Goal: Task Accomplishment & Management: Complete application form

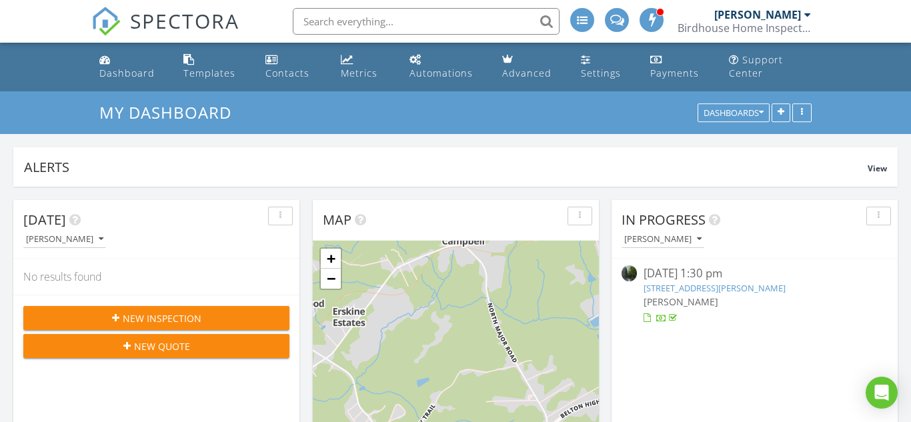
scroll to position [1515, 912]
click at [210, 320] on div "New Inspection" at bounding box center [156, 319] width 245 height 14
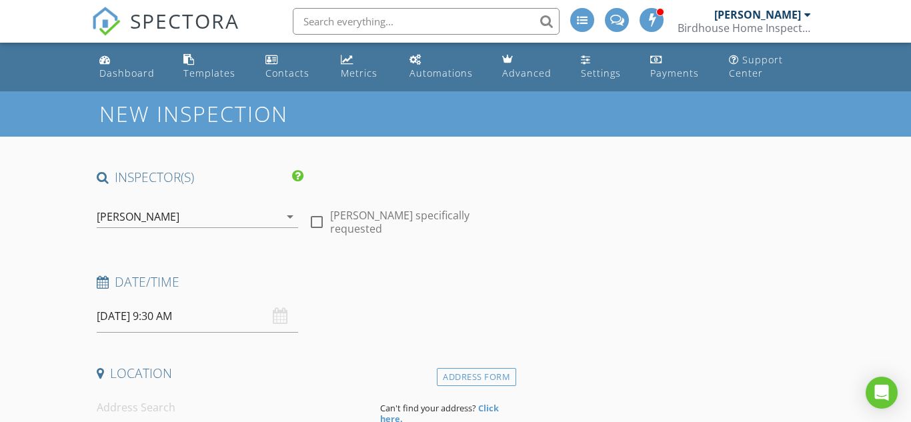
click at [316, 216] on div at bounding box center [317, 222] width 23 height 23
checkbox input "true"
click at [125, 321] on input "[DATE] 9:30 AM" at bounding box center [198, 316] width 202 height 33
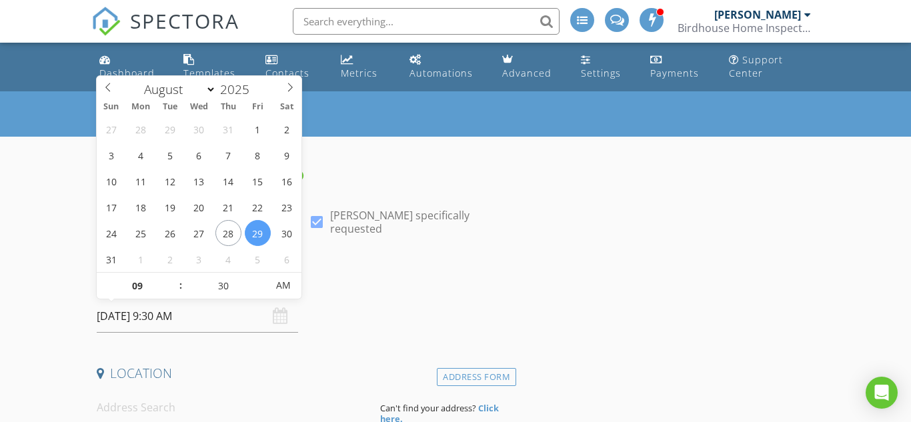
click at [346, 298] on div "Date/Time" at bounding box center [303, 287] width 425 height 27
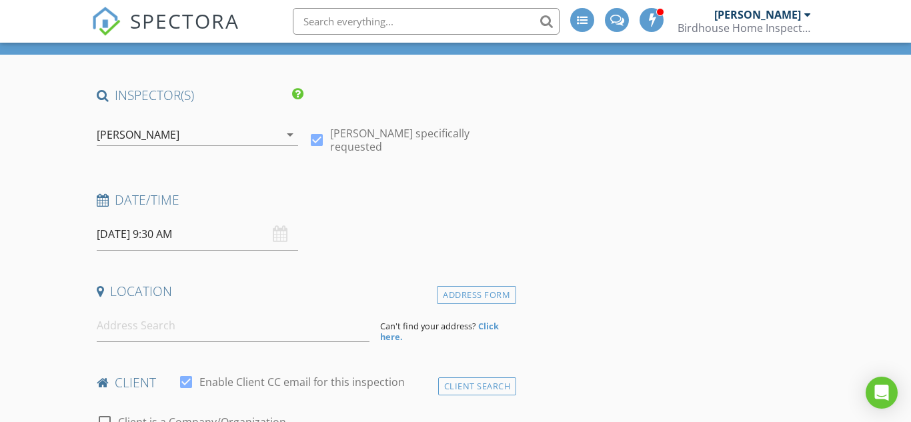
scroll to position [83, 0]
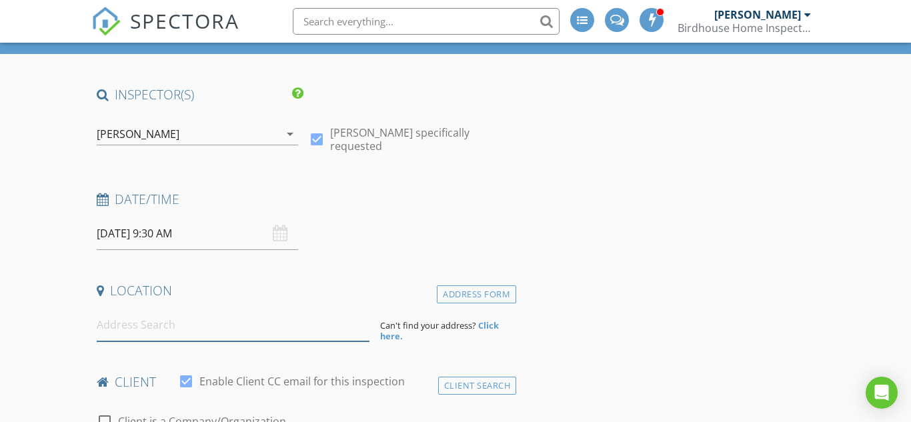
click at [271, 328] on input at bounding box center [233, 325] width 273 height 33
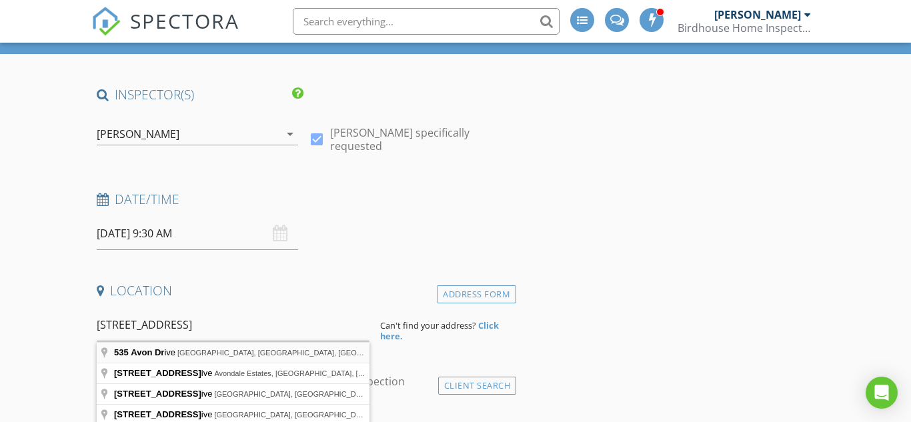
type input "535 Avon Drive, Spartanburg, SC, USA"
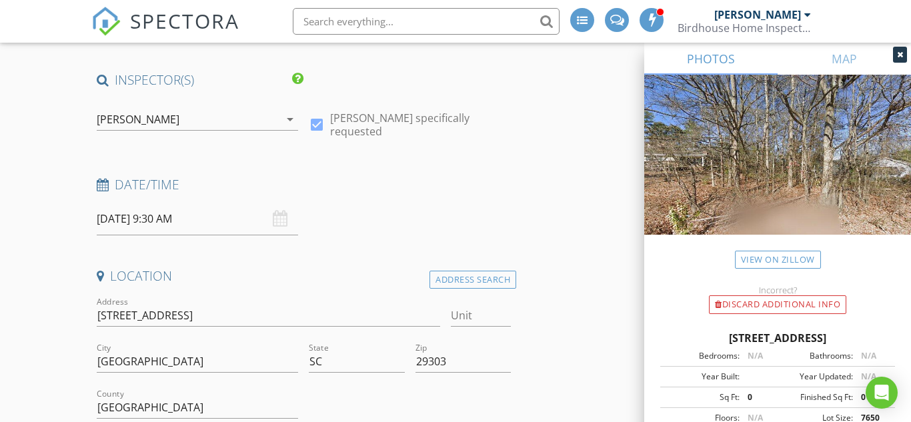
scroll to position [99, 0]
click at [797, 264] on link "View on Zillow" at bounding box center [778, 260] width 86 height 18
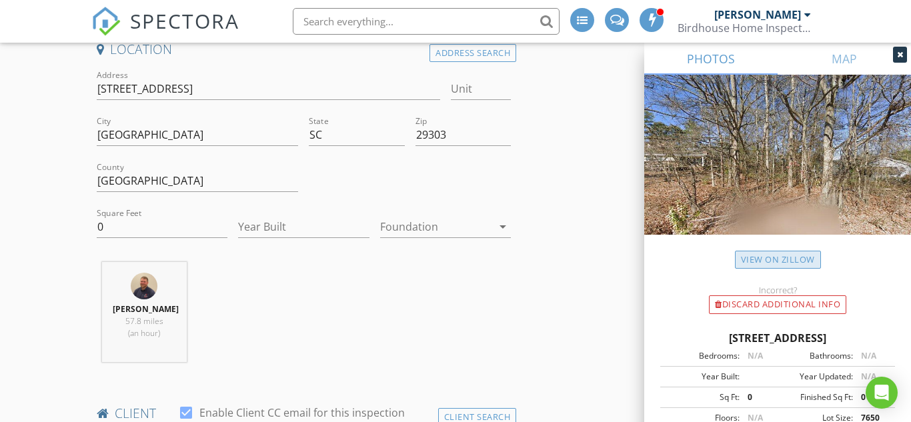
scroll to position [333, 0]
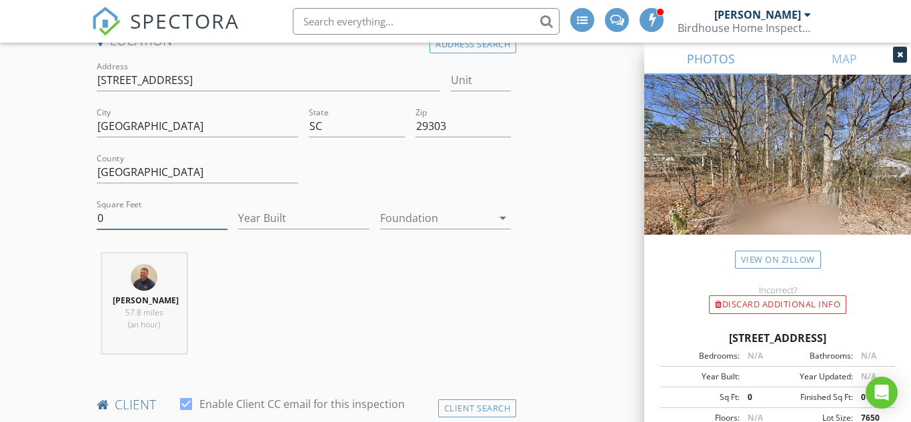
click at [155, 212] on input "0" at bounding box center [162, 219] width 131 height 22
type input "1723"
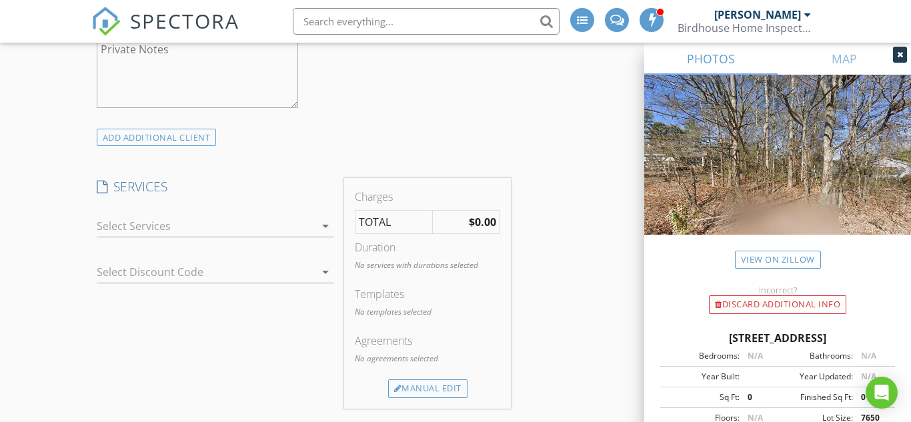
scroll to position [1122, 0]
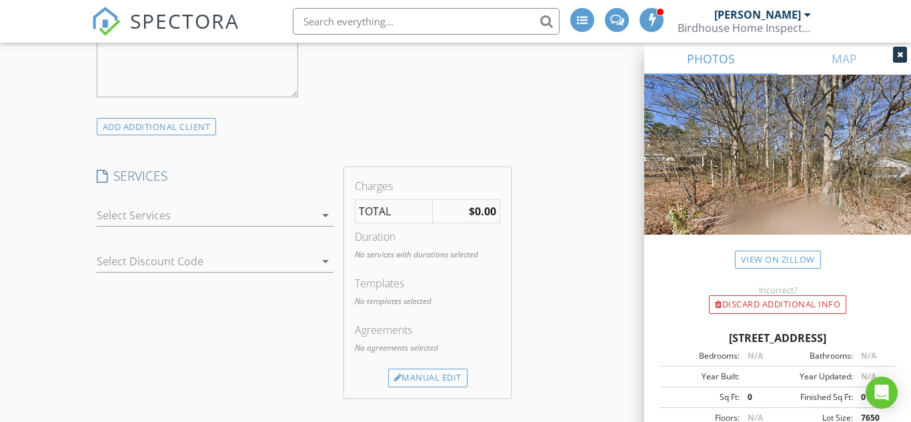
click at [136, 217] on div at bounding box center [206, 215] width 219 height 21
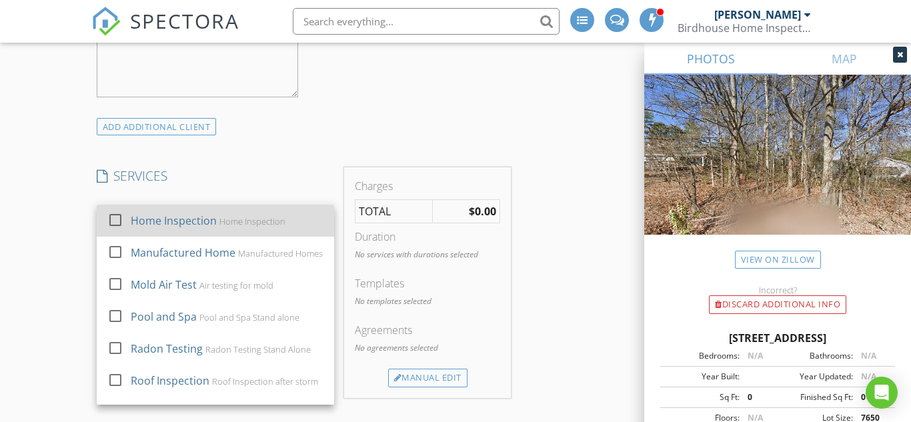
click at [135, 220] on div "Home Inspection" at bounding box center [174, 221] width 86 height 16
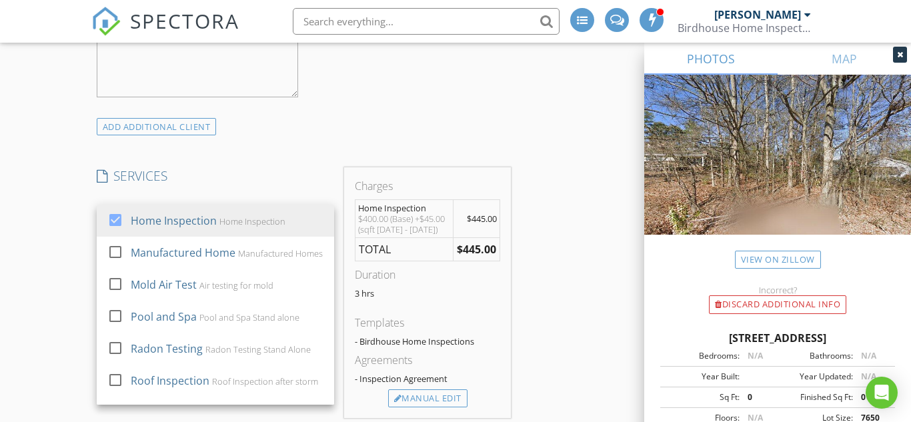
click at [282, 154] on div "INSPECTOR(S) check_box Elijah Proctor PRIMARY Elijah Proctor arrow_drop_down ch…" at bounding box center [303, 354] width 425 height 2614
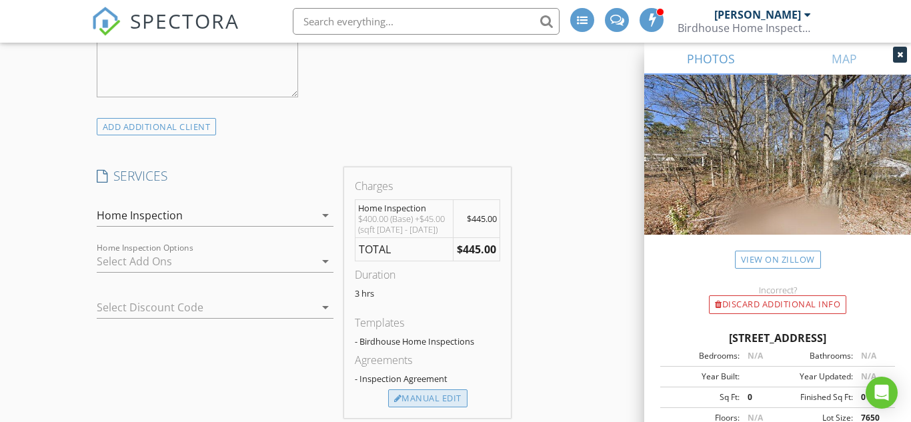
click at [430, 402] on div "Manual Edit" at bounding box center [427, 399] width 79 height 19
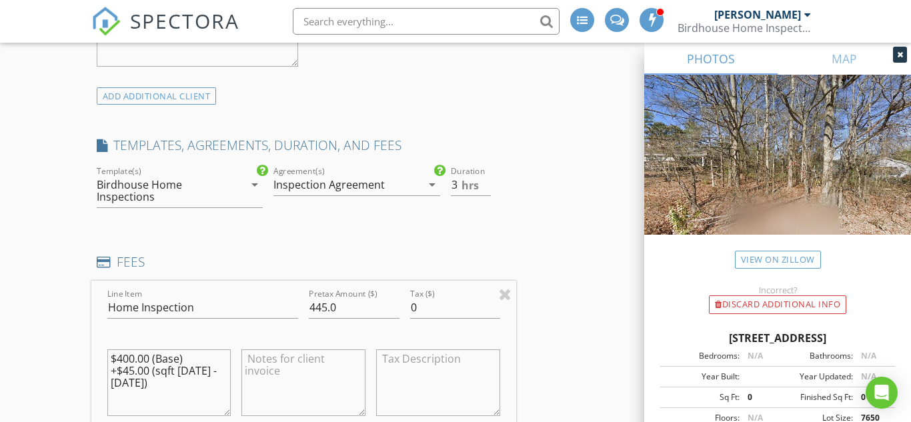
scroll to position [1158, 0]
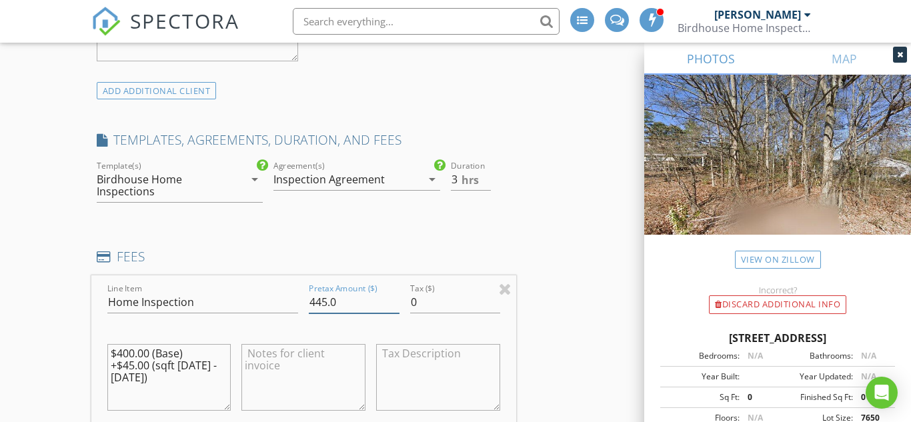
drag, startPoint x: 360, startPoint y: 308, endPoint x: 306, endPoint y: 309, distance: 54.7
click at [306, 309] on div "Pretax Amount ($) 445.0" at bounding box center [354, 304] width 101 height 46
type input "460"
drag, startPoint x: 177, startPoint y: 376, endPoint x: 110, endPoint y: 344, distance: 74.0
click at [110, 344] on textarea "$400.00 (Base) +$45.00 (sqft 1501 - 1750)" at bounding box center [169, 377] width 124 height 67
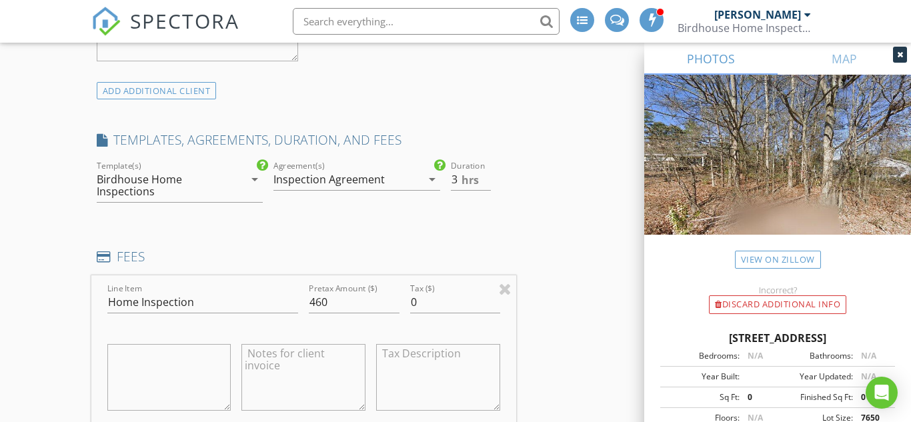
click at [77, 319] on div "New Inspection INSPECTOR(S) check_box Elijah Proctor PRIMARY Elijah Proctor arr…" at bounding box center [455, 402] width 911 height 2938
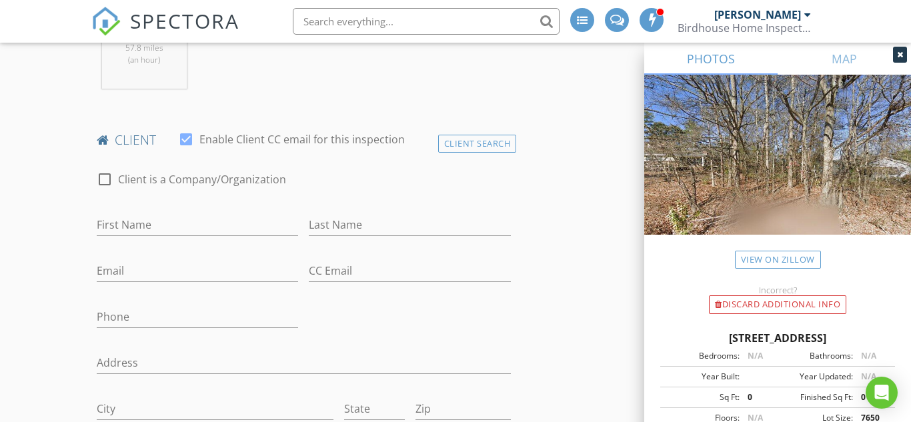
scroll to position [588, 0]
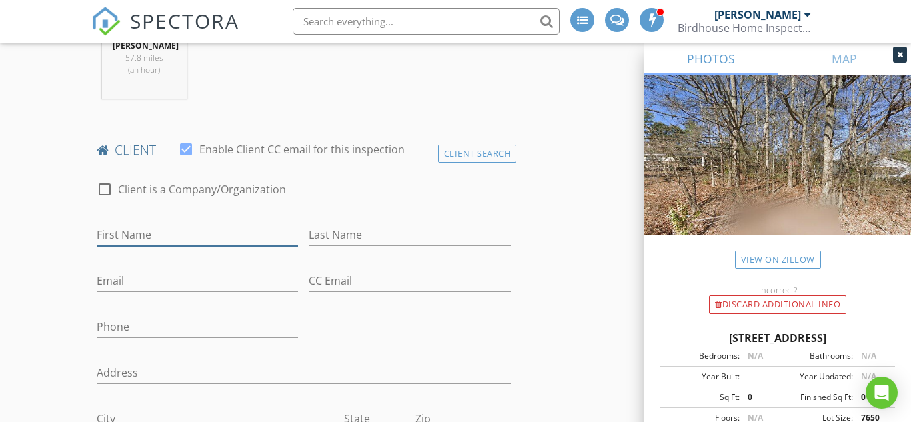
click at [136, 242] on input "First Name" at bounding box center [198, 235] width 202 height 22
type input "John"
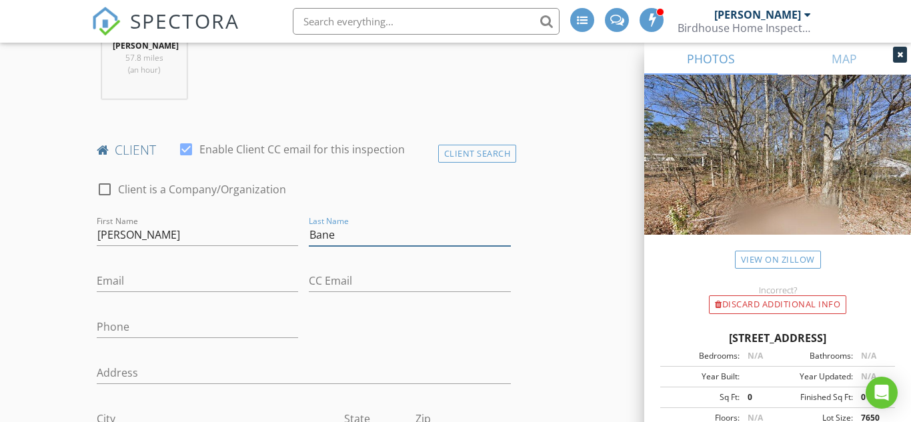
type input "Bane"
click at [189, 234] on input "John" at bounding box center [198, 235] width 202 height 22
type input "John Bridger"
click at [171, 277] on input "Email" at bounding box center [198, 281] width 202 height 22
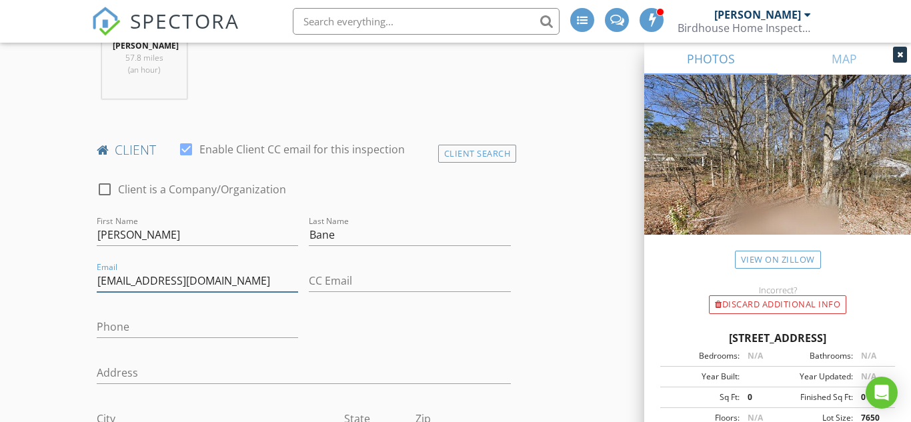
type input "legacyll@gmail.com"
click at [143, 321] on input "Phone" at bounding box center [198, 327] width 202 height 22
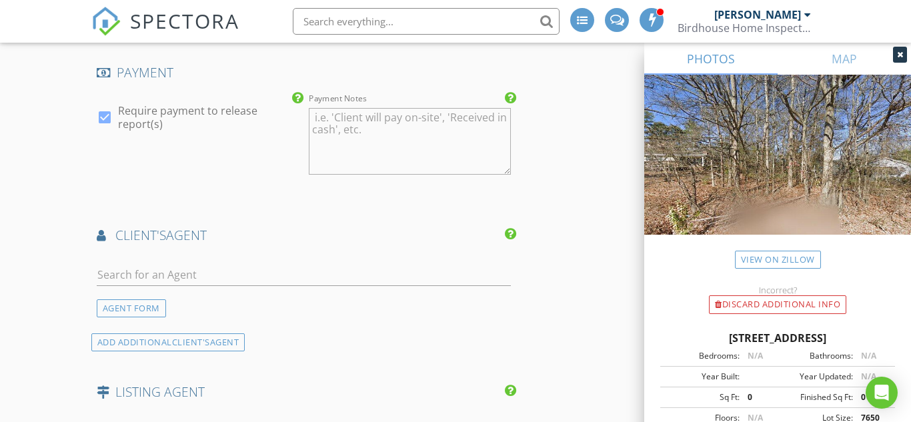
scroll to position [1803, 0]
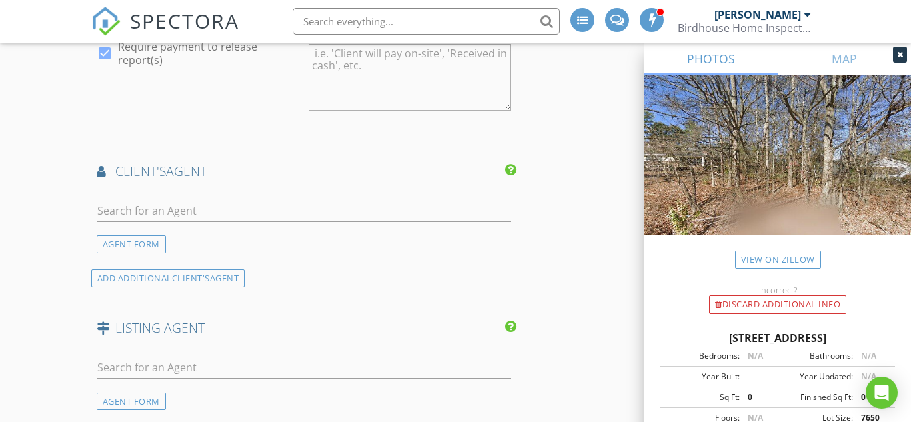
type input "828-620-1274"
click at [171, 214] on input "text" at bounding box center [304, 211] width 414 height 22
type input "wendy"
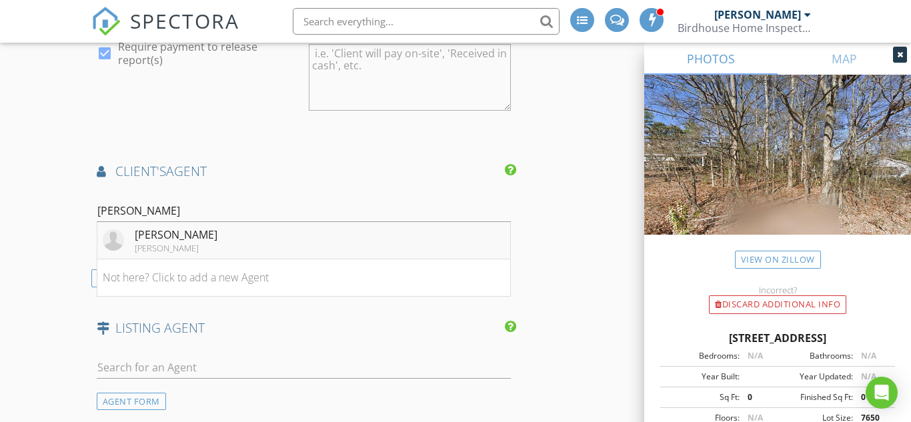
click at [155, 232] on div "Wendy Stapleton" at bounding box center [176, 235] width 83 height 16
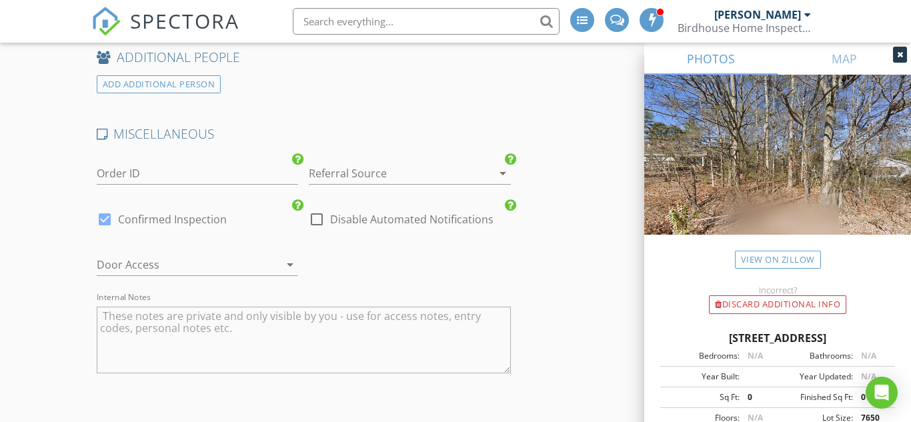
scroll to position [2622, 0]
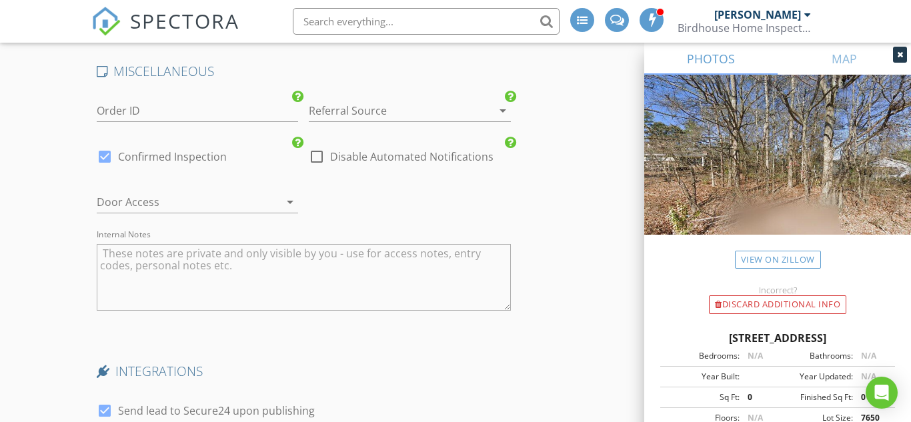
click at [418, 113] on div at bounding box center [391, 110] width 165 height 21
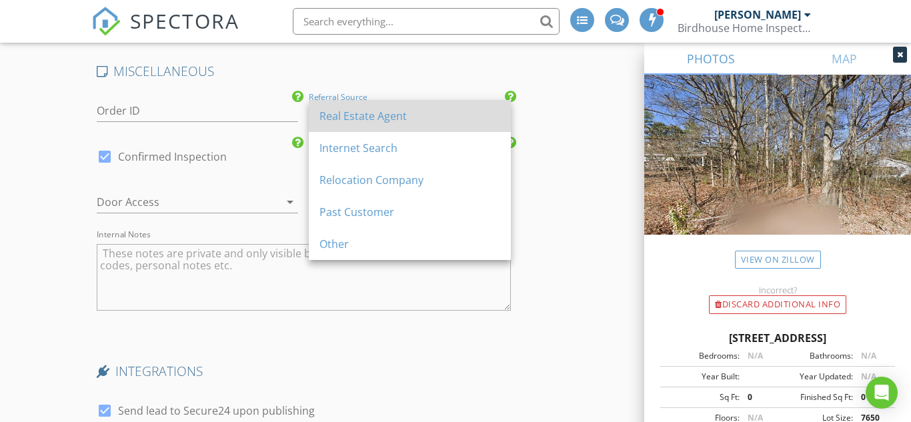
click at [400, 120] on div "Real Estate Agent" at bounding box center [410, 116] width 181 height 16
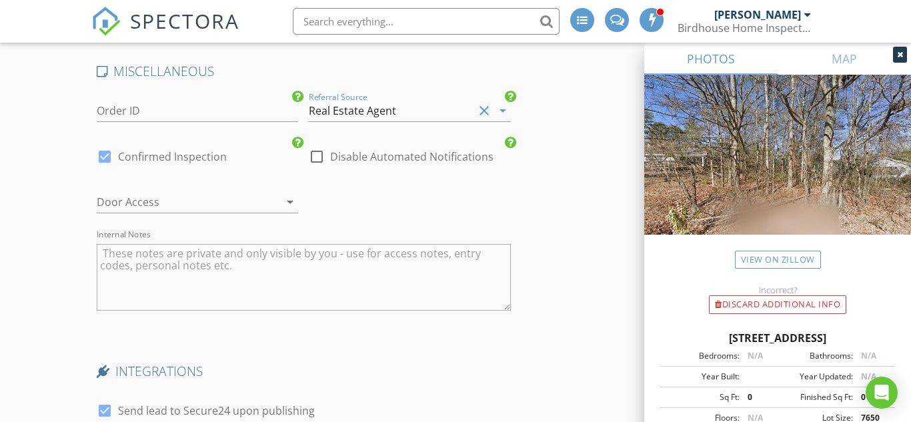
click at [279, 203] on div at bounding box center [272, 202] width 16 height 16
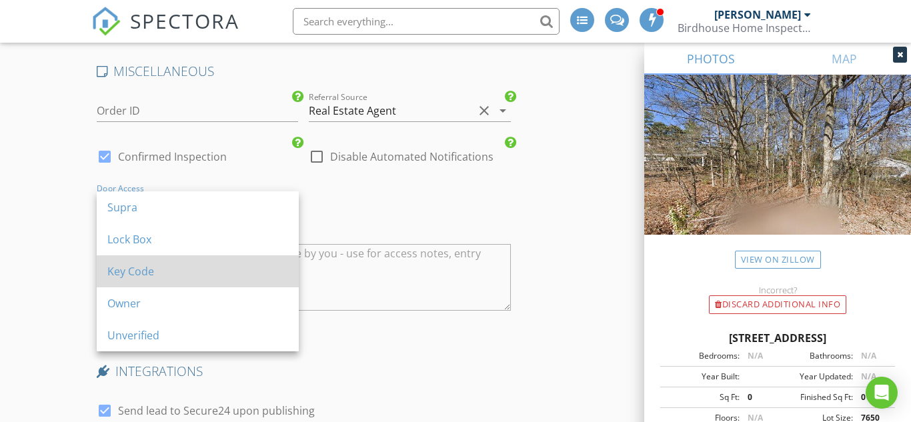
click at [198, 266] on div "Key Code" at bounding box center [197, 272] width 181 height 16
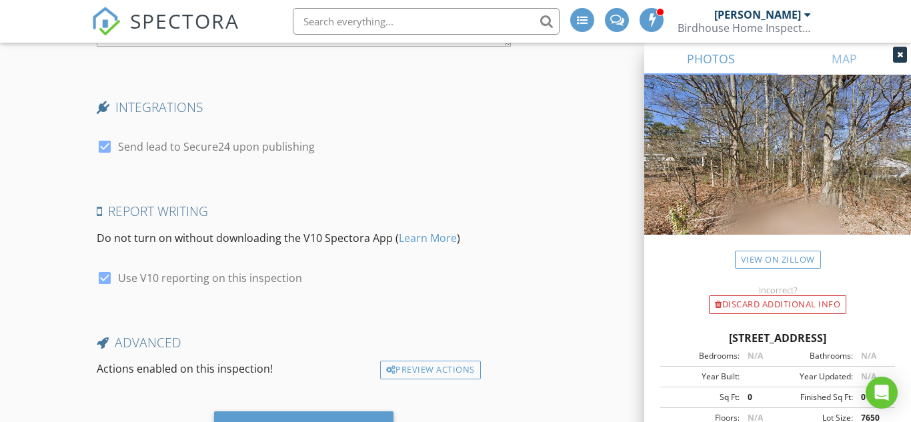
scroll to position [2954, 0]
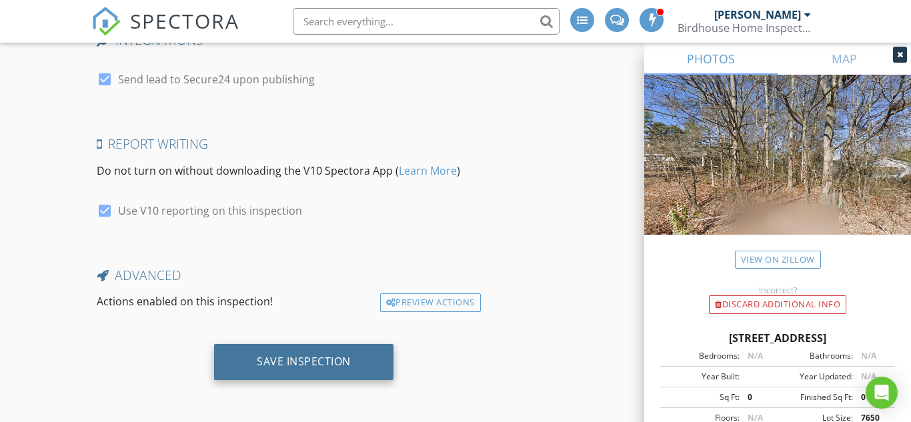
click at [303, 375] on div "Save Inspection" at bounding box center [303, 362] width 179 height 36
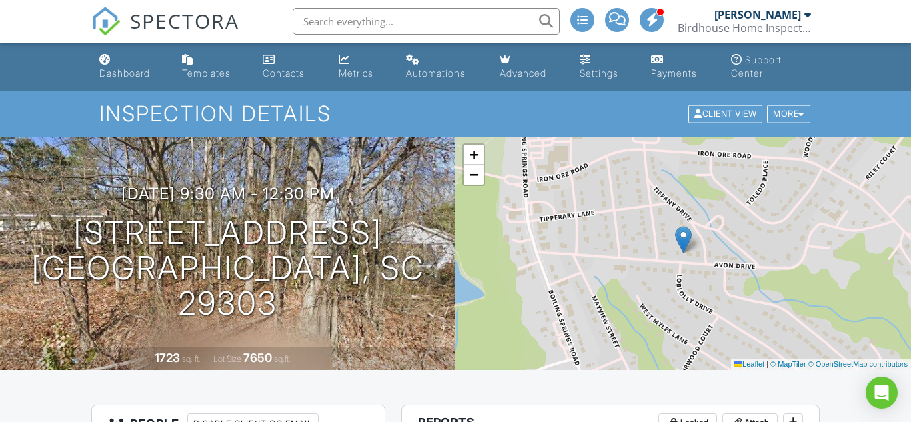
click at [159, 37] on link "SPECTORA" at bounding box center [165, 32] width 148 height 28
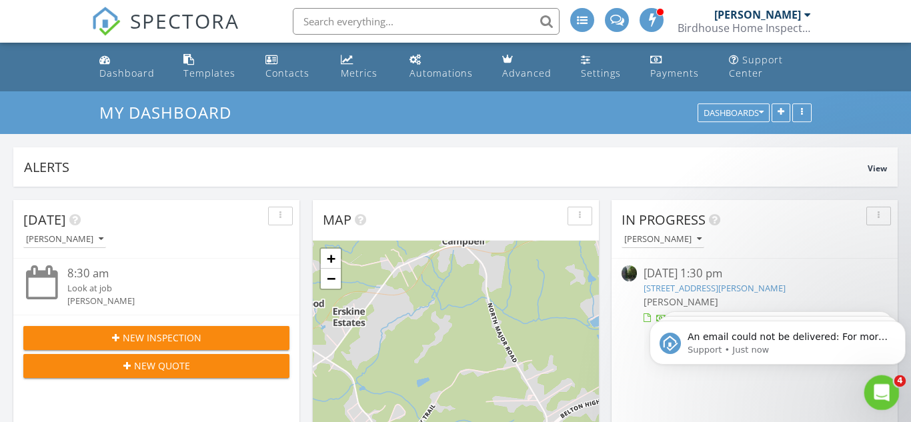
click at [885, 392] on icon "Open Intercom Messenger" at bounding box center [880, 391] width 22 height 22
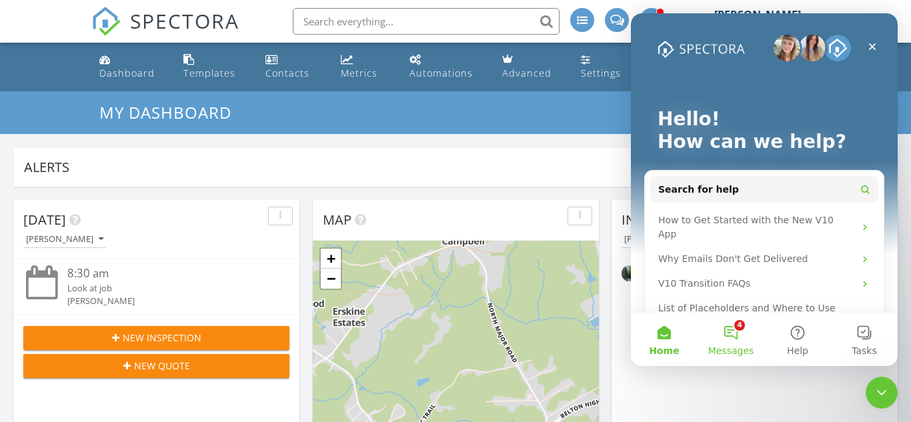
click at [721, 338] on button "4 Messages" at bounding box center [731, 339] width 67 height 53
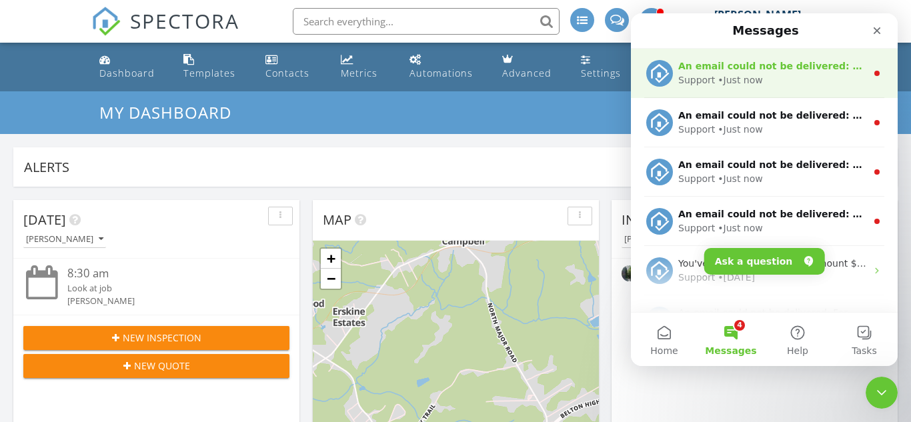
click at [785, 80] on div "Support • Just now" at bounding box center [773, 80] width 188 height 14
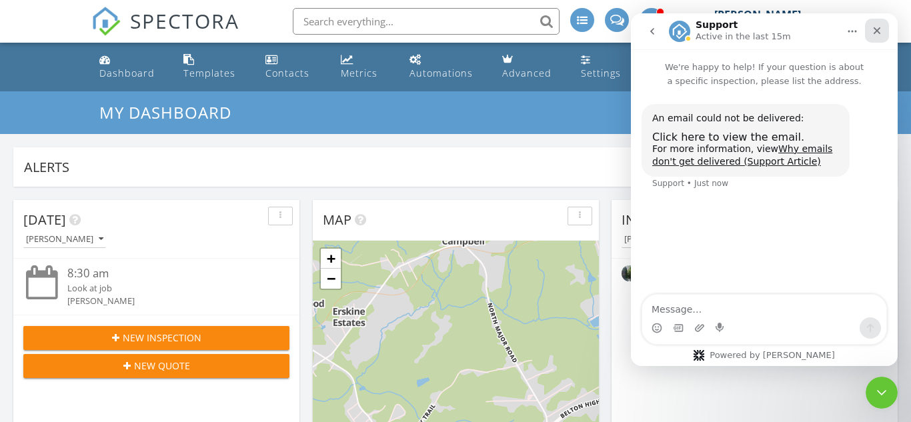
click at [879, 42] on div "Close" at bounding box center [877, 31] width 24 height 24
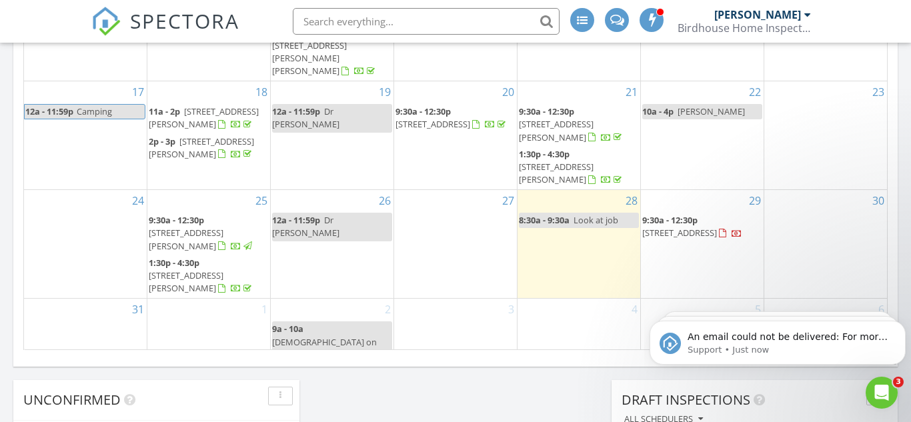
scroll to position [918, 0]
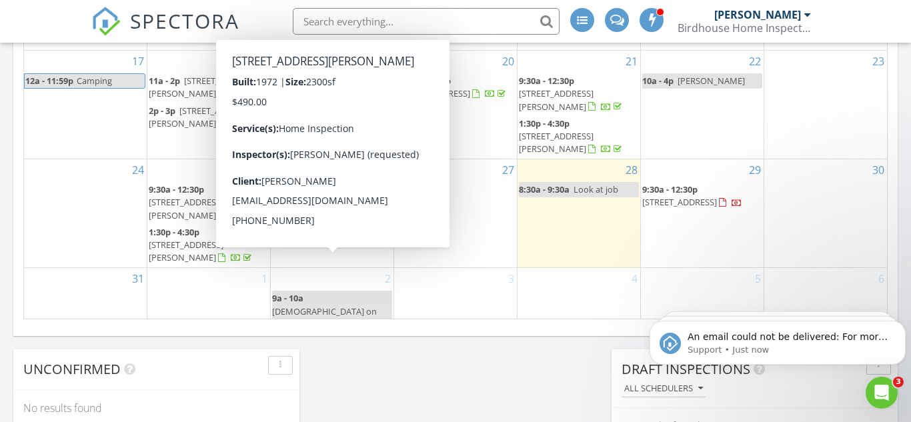
click at [347, 347] on span "[STREET_ADDRESS][PERSON_NAME]" at bounding box center [309, 359] width 75 height 25
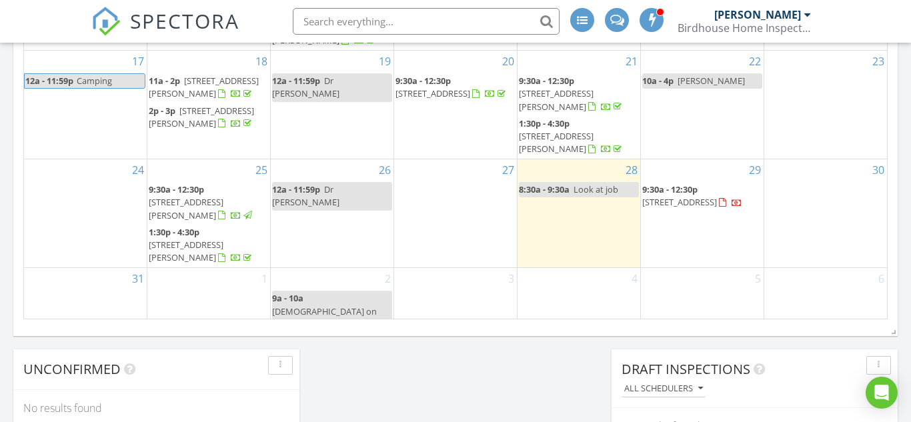
click at [707, 196] on span "[STREET_ADDRESS]" at bounding box center [680, 202] width 75 height 12
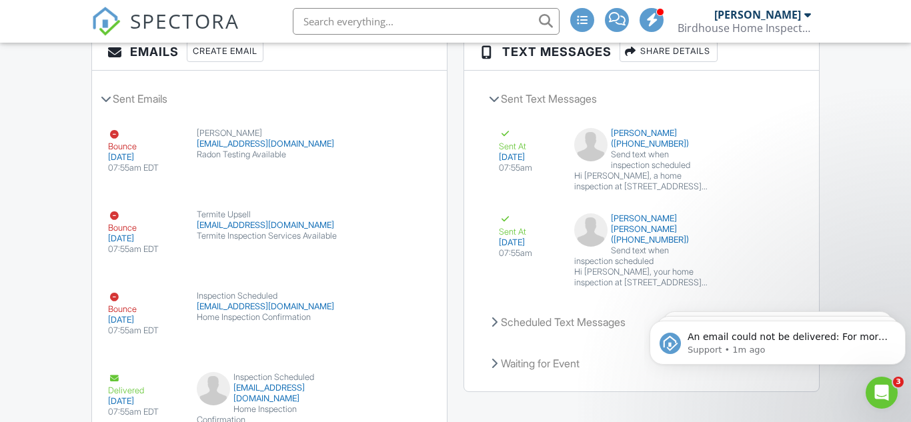
scroll to position [1727, 0]
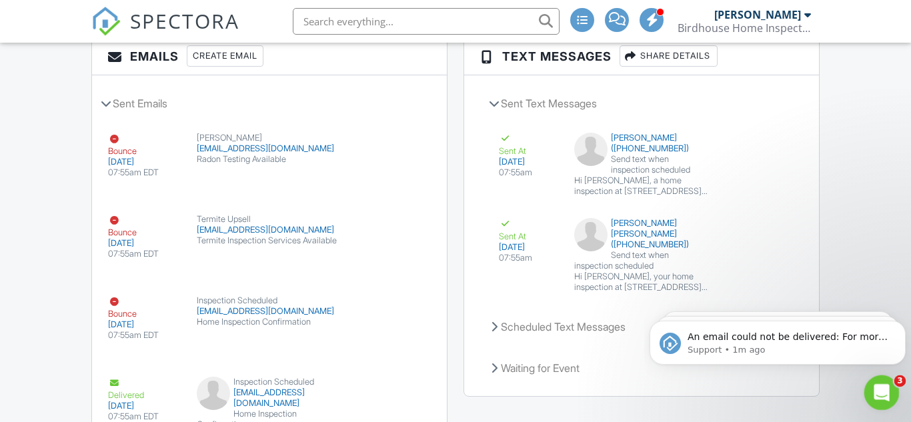
click at [896, 385] on span "3" at bounding box center [901, 382] width 12 height 12
click at [888, 386] on icon "Open Intercom Messenger" at bounding box center [880, 391] width 22 height 22
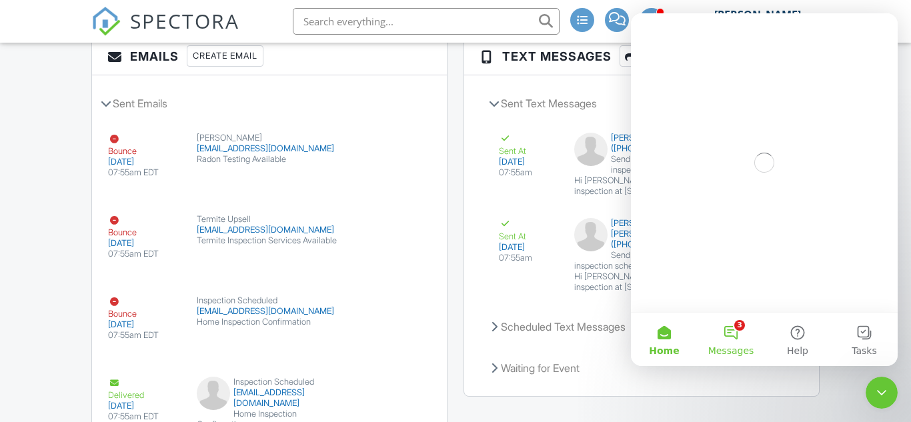
scroll to position [0, 0]
click at [725, 331] on button "3 Messages" at bounding box center [731, 339] width 67 height 53
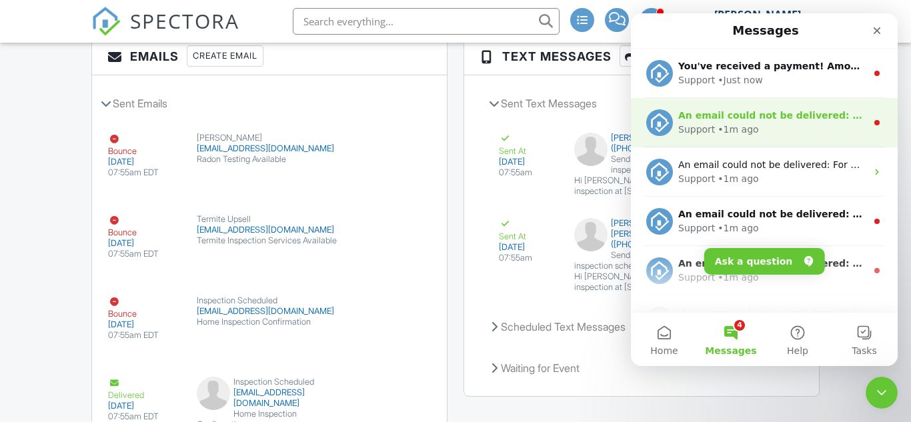
click at [851, 107] on div "An email could not be delivered: For more information, view Why emails don't ge…" at bounding box center [764, 122] width 267 height 49
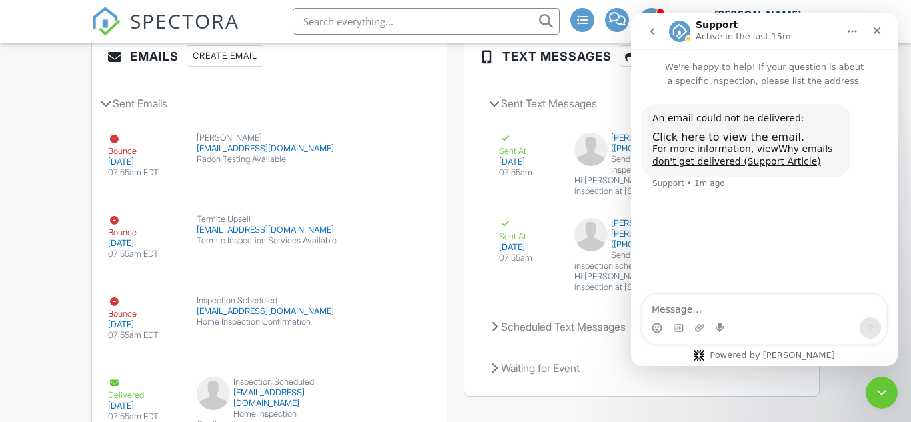
click at [650, 27] on icon "go back" at bounding box center [652, 31] width 11 height 11
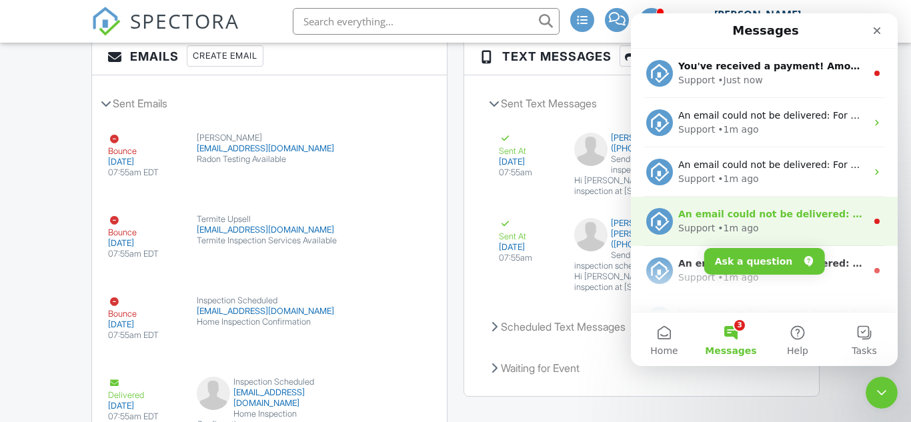
click at [805, 220] on div "An email could not be delivered: For more information, view Why emails don't ge…" at bounding box center [773, 215] width 188 height 14
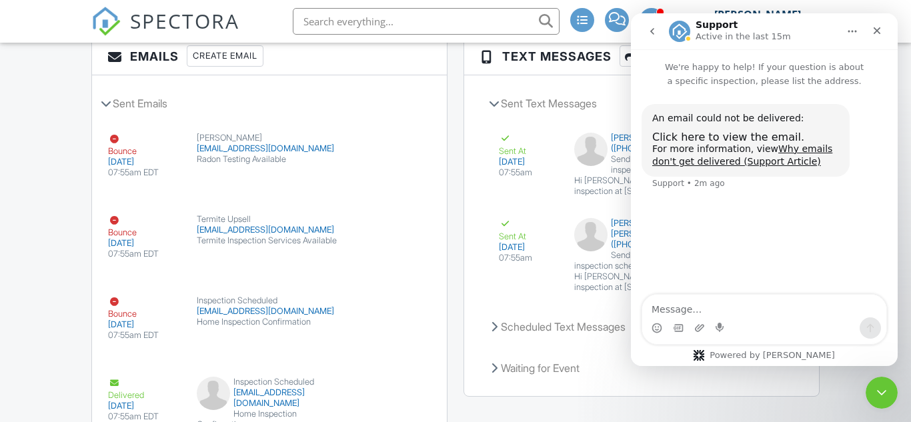
click at [656, 31] on icon "go back" at bounding box center [652, 31] width 11 height 11
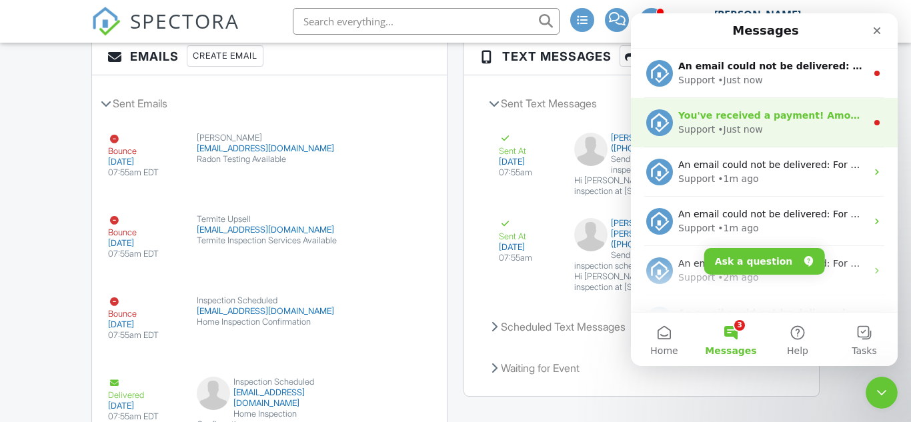
click at [761, 139] on div "You've received a payment! Amount $460.00 Fee $0.00 Net $460.00 Transaction # p…" at bounding box center [764, 122] width 267 height 49
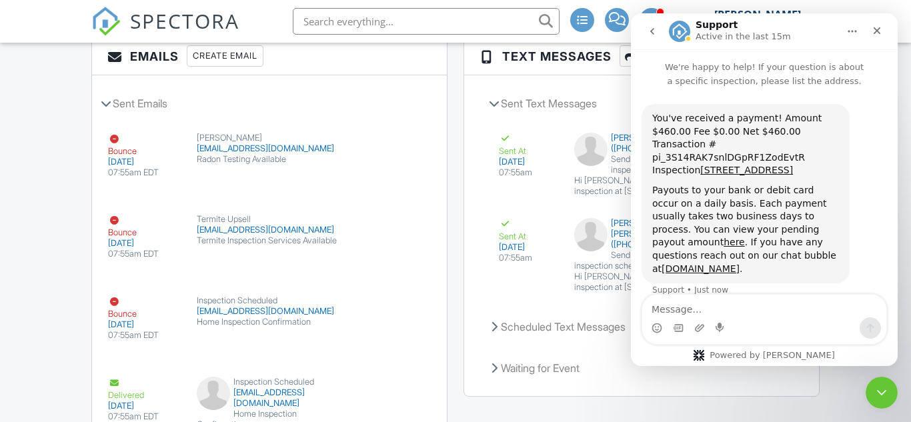
click at [649, 41] on button "go back" at bounding box center [652, 31] width 25 height 25
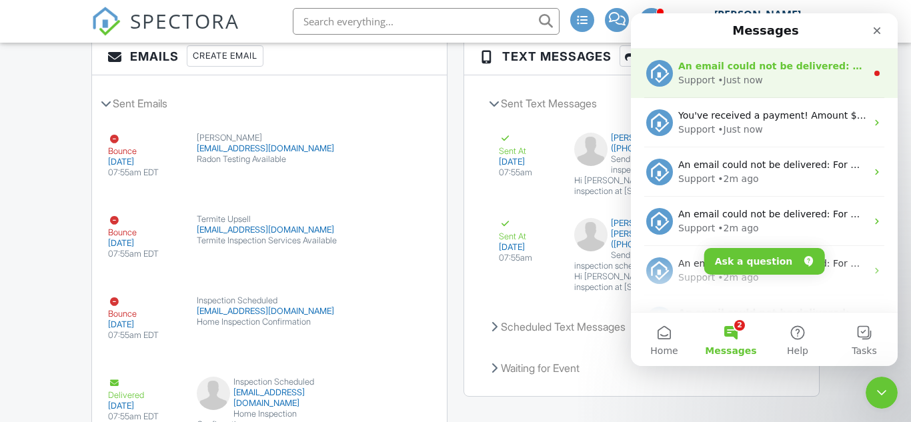
click at [705, 77] on div "Support" at bounding box center [697, 80] width 37 height 14
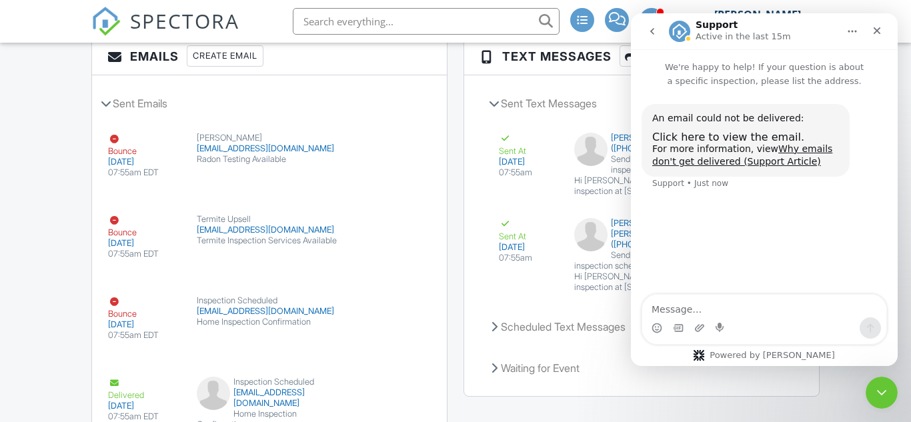
click at [655, 40] on button "go back" at bounding box center [652, 31] width 25 height 25
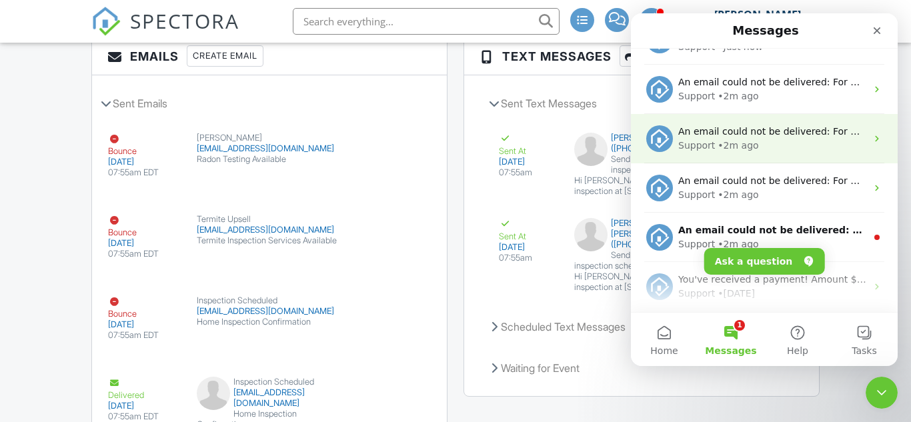
scroll to position [83, 0]
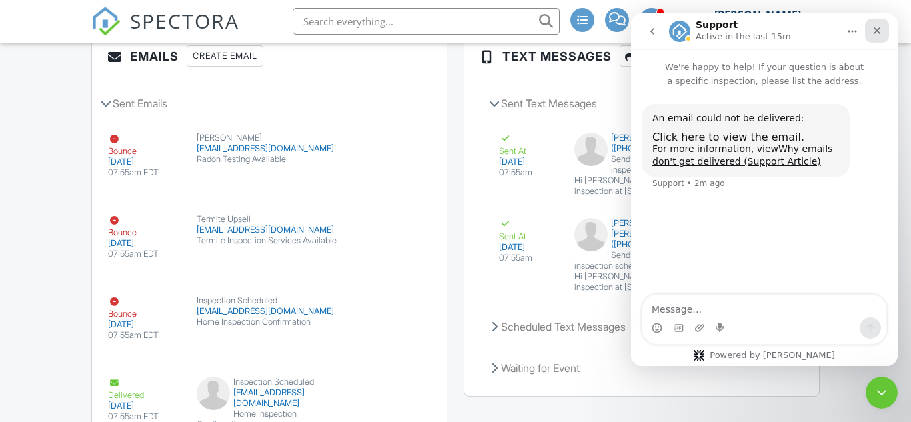
click at [881, 31] on icon "Close" at bounding box center [877, 30] width 11 height 11
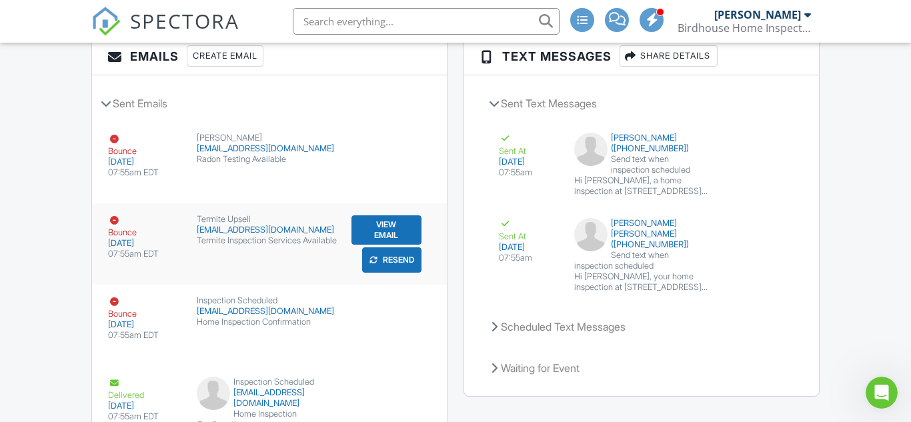
scroll to position [0, 0]
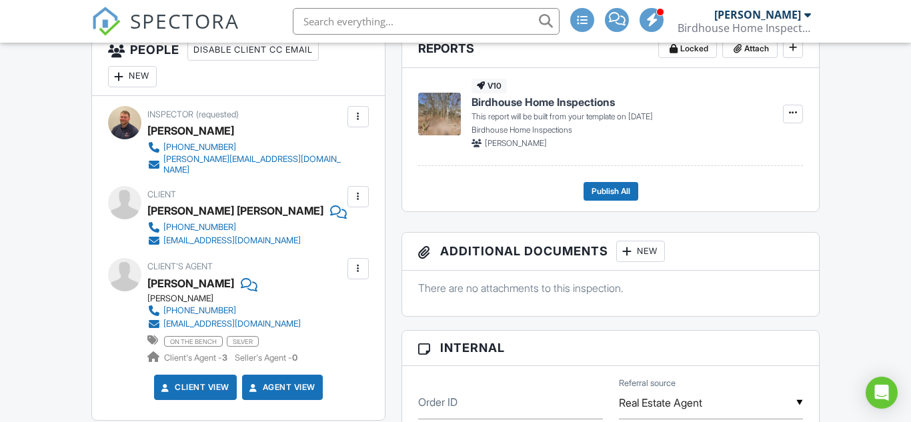
scroll to position [372, 0]
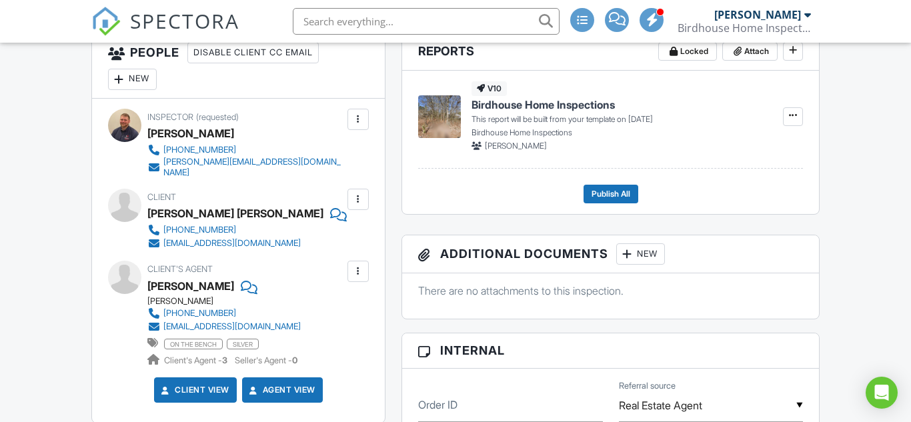
click at [224, 238] on div "[EMAIL_ADDRESS][DOMAIN_NAME]" at bounding box center [231, 243] width 137 height 11
click at [360, 195] on div at bounding box center [358, 199] width 13 height 13
click at [332, 225] on li "Edit" at bounding box center [327, 240] width 68 height 33
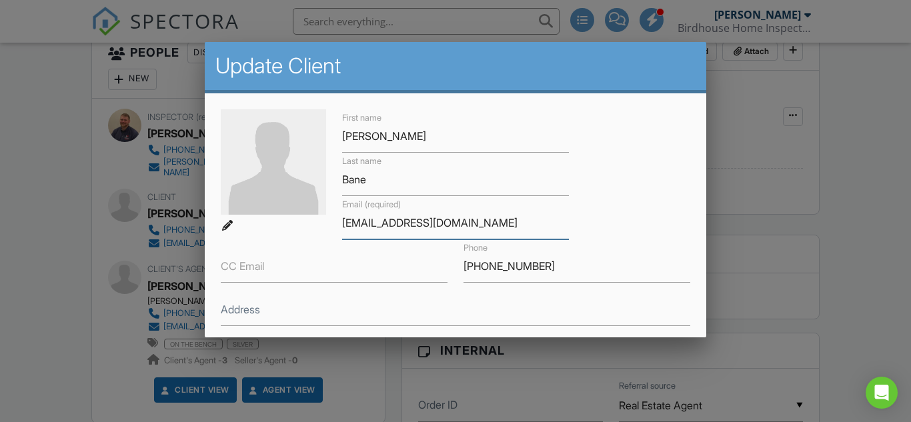
click at [416, 224] on input "legacyll@gmail.com" at bounding box center [455, 223] width 227 height 33
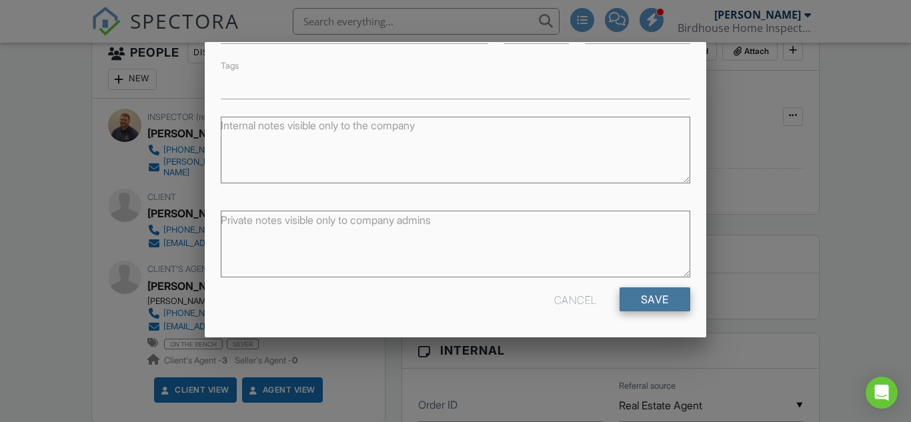
type input "legacyll@yahoo.com"
click at [644, 301] on input "Save" at bounding box center [655, 300] width 71 height 24
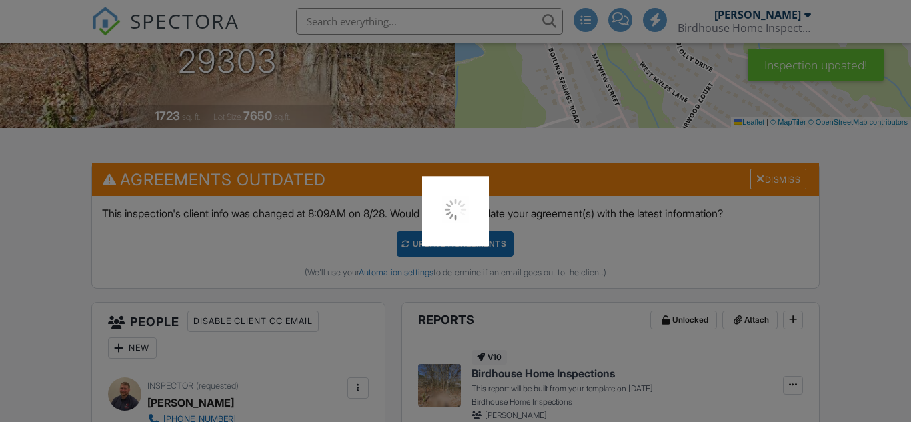
scroll to position [242, 0]
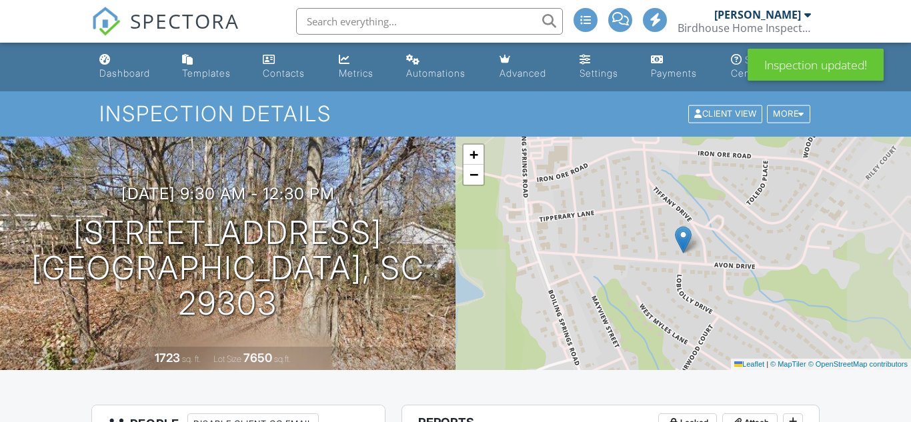
scroll to position [2138, 0]
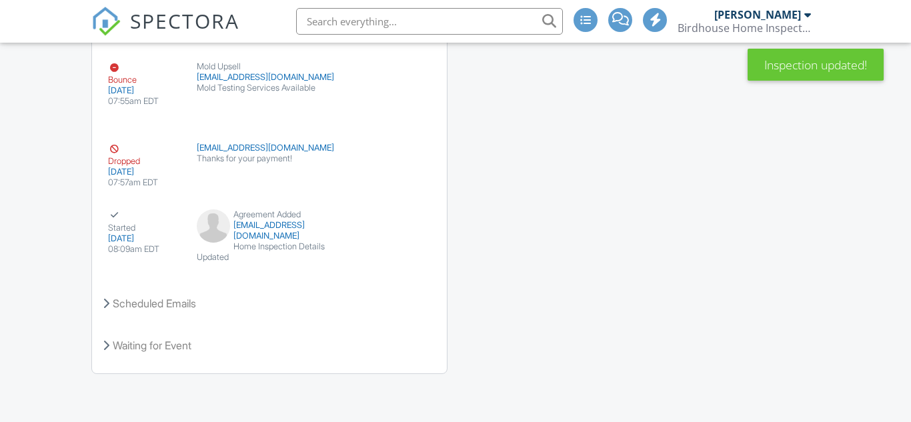
click at [221, 26] on span "SPECTORA" at bounding box center [184, 21] width 109 height 28
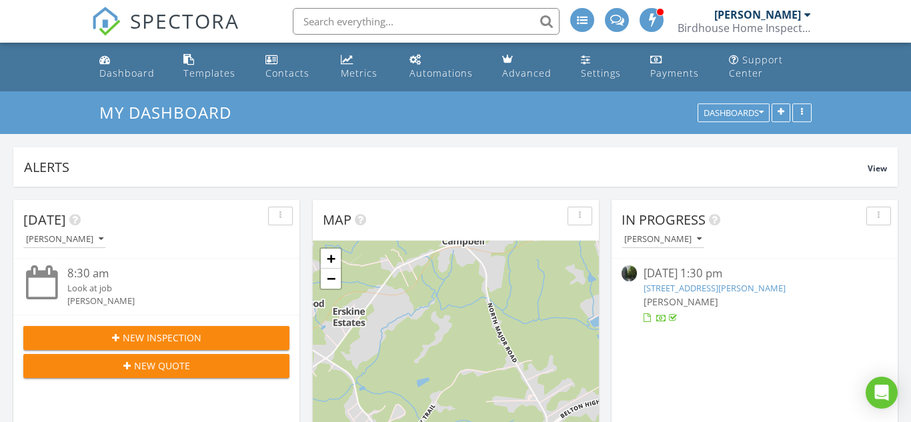
click at [141, 333] on span "New Inspection" at bounding box center [162, 338] width 79 height 14
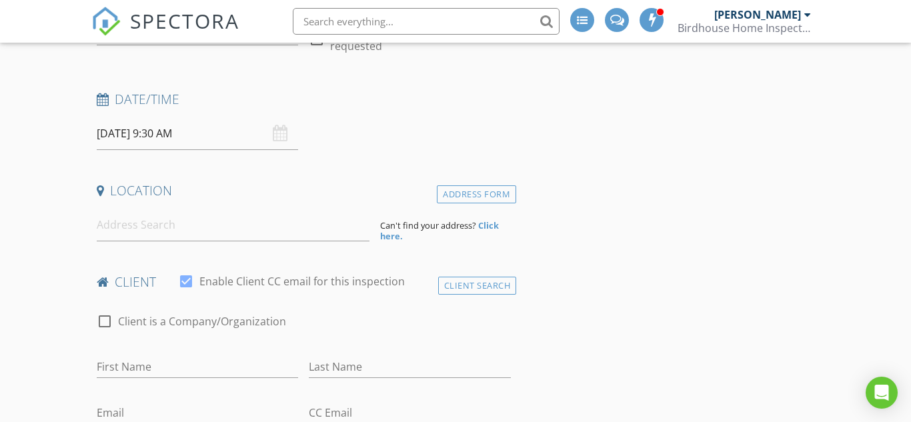
scroll to position [185, 0]
click at [300, 227] on input at bounding box center [233, 223] width 273 height 33
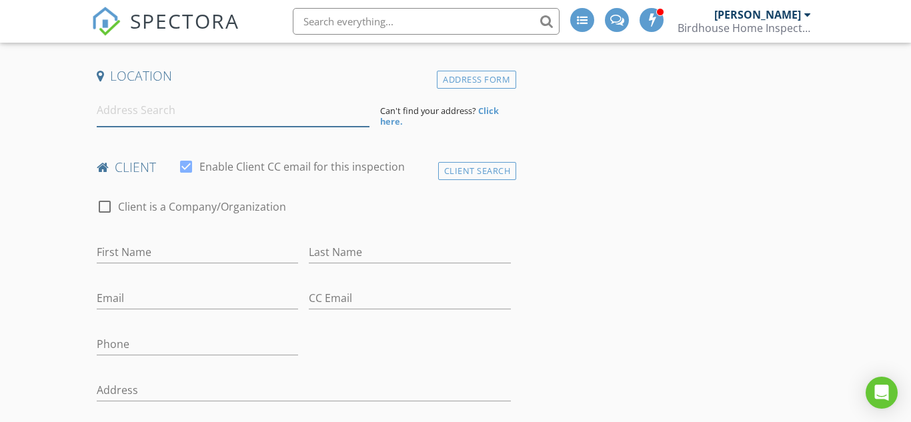
scroll to position [302, 0]
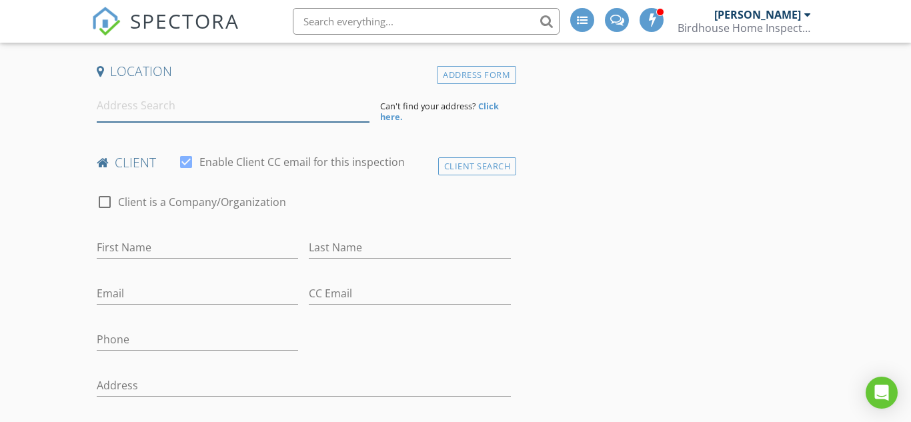
click at [117, 103] on input at bounding box center [233, 105] width 273 height 33
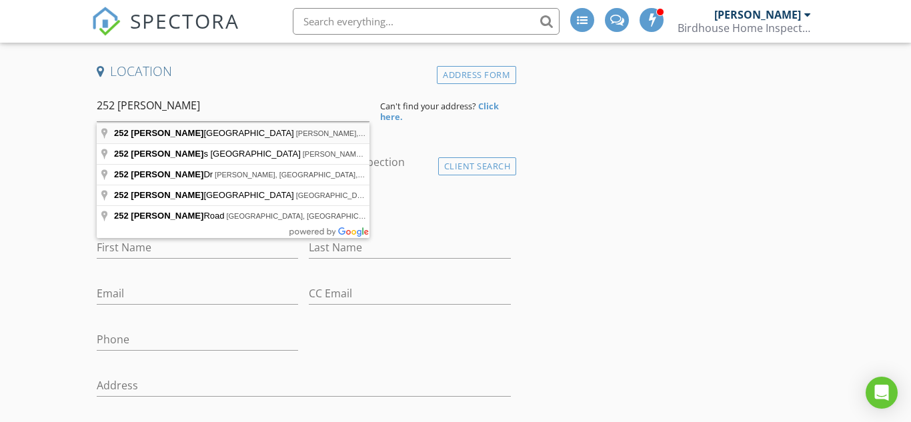
type input "252 Abner Creek Road, Greer, SC, USA"
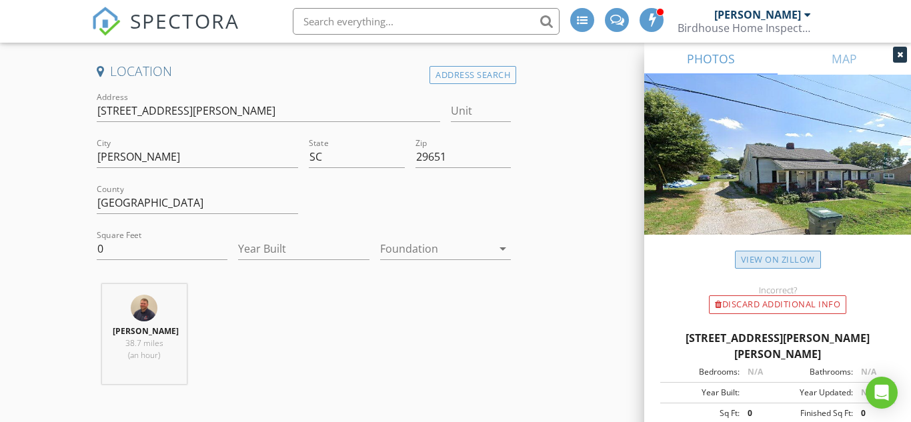
click at [771, 253] on link "View on Zillow" at bounding box center [778, 260] width 86 height 18
click at [138, 243] on input "0" at bounding box center [162, 249] width 131 height 22
type input "1721"
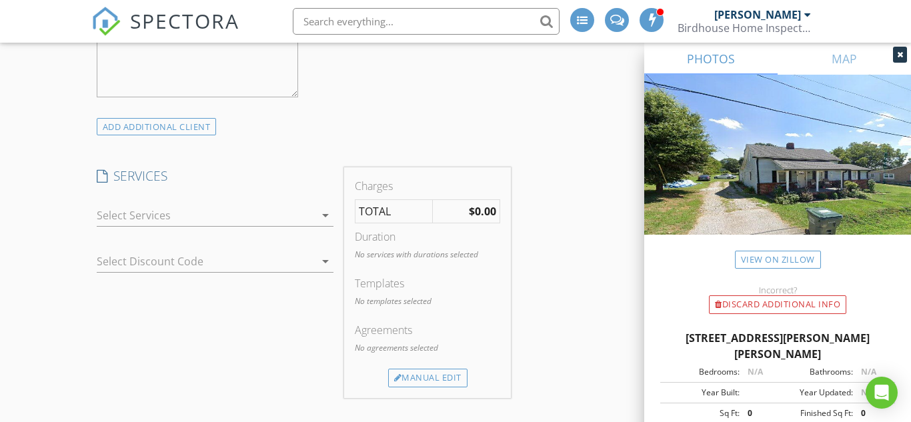
scroll to position [1123, 0]
click at [168, 220] on div at bounding box center [206, 214] width 219 height 21
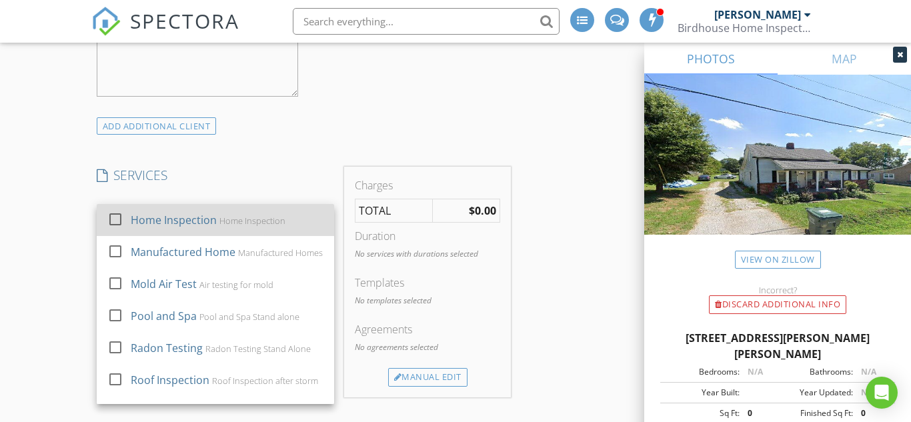
click at [168, 224] on div "Home Inspection" at bounding box center [174, 220] width 86 height 16
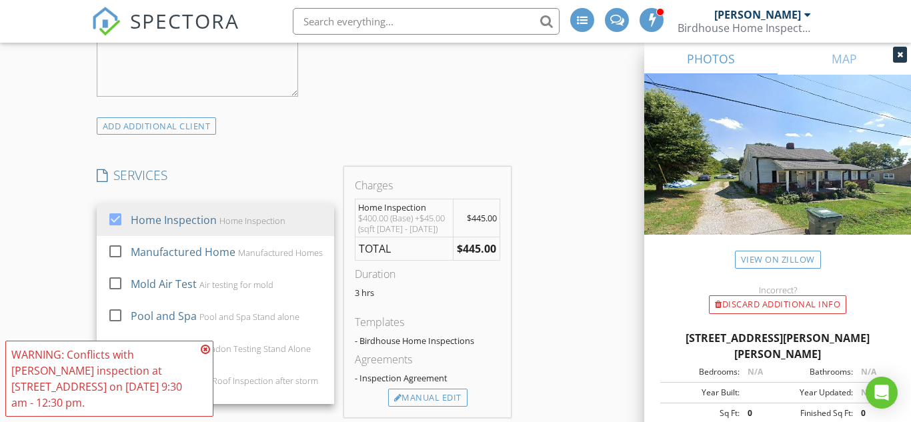
click at [63, 229] on div "New Inspection INSPECTOR(S) check_box Elijah Proctor PRIMARY Elijah Proctor arr…" at bounding box center [455, 368] width 911 height 2801
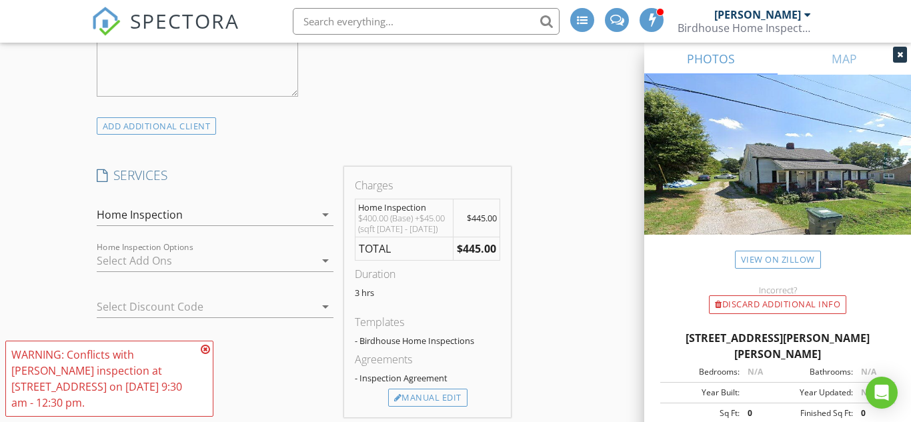
click at [207, 355] on icon at bounding box center [205, 349] width 9 height 11
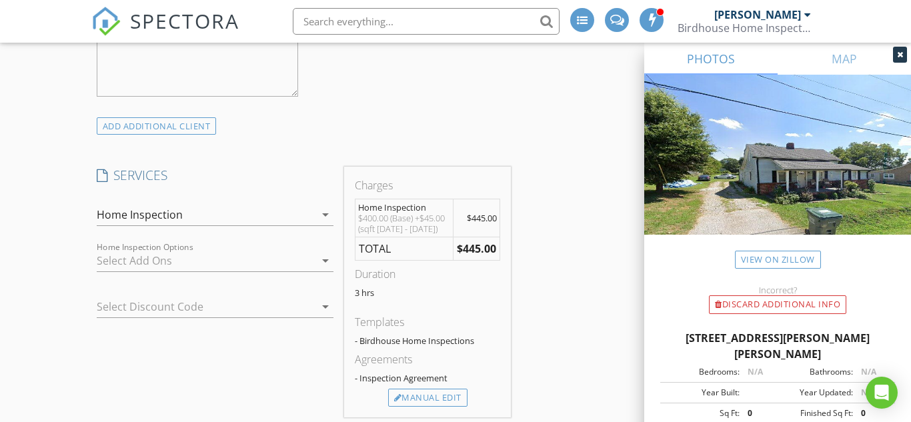
scroll to position [0, 0]
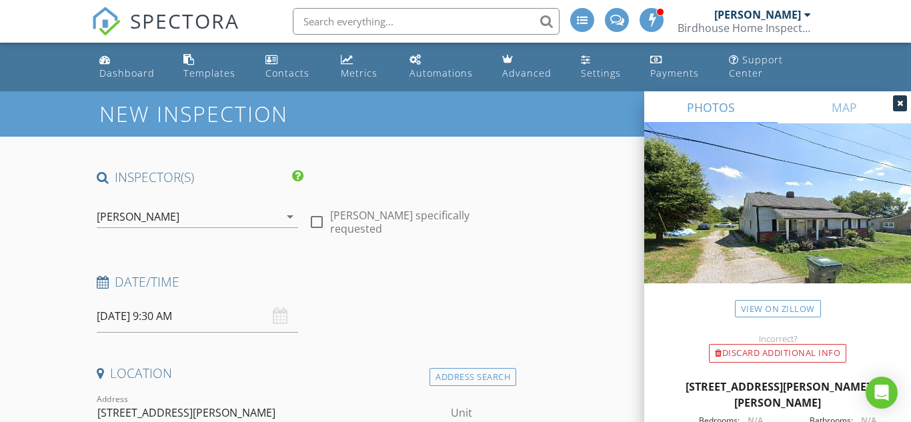
click at [117, 316] on input "08/29/2025 9:30 AM" at bounding box center [198, 316] width 202 height 33
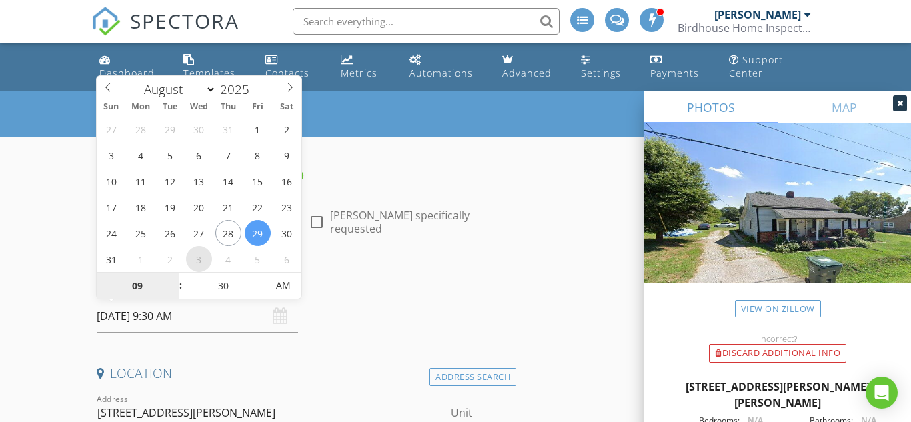
type input "09/03/2025 9:30 AM"
select select "8"
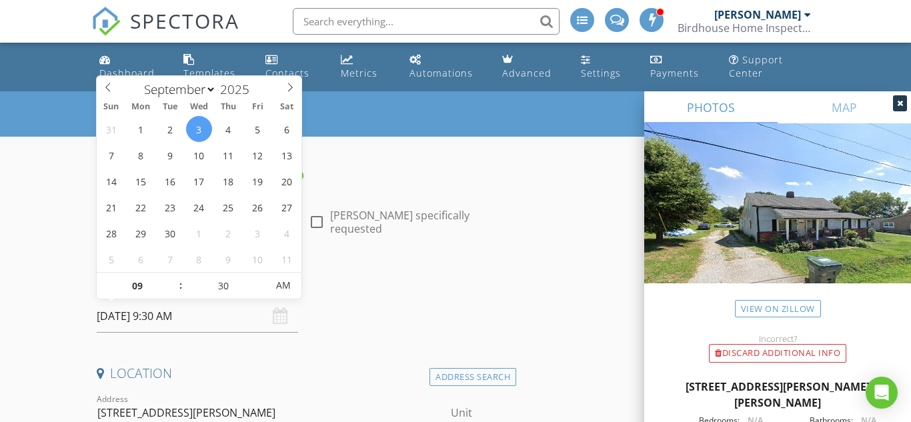
click at [424, 307] on div "Date/Time 09/03/2025 9:30 AM" at bounding box center [303, 303] width 425 height 59
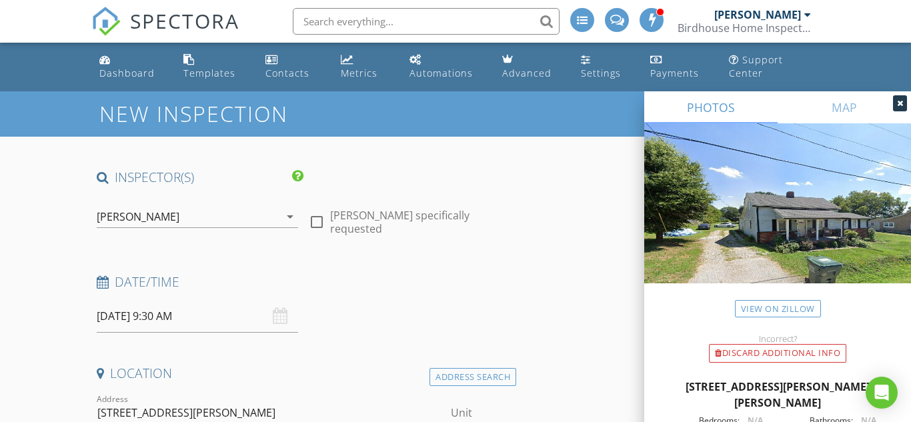
click at [316, 213] on div at bounding box center [317, 222] width 23 height 23
checkbox input "true"
click at [100, 321] on input "09/03/2025 9:30 AM" at bounding box center [198, 316] width 202 height 33
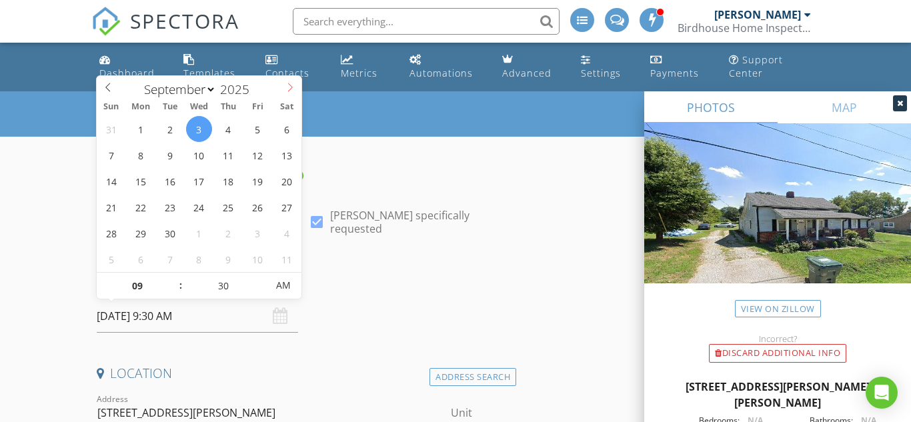
click at [294, 85] on icon at bounding box center [290, 87] width 9 height 9
select select "9"
type input "10/20/2025 9:30 AM"
click at [372, 282] on h4 "Date/Time" at bounding box center [304, 282] width 414 height 17
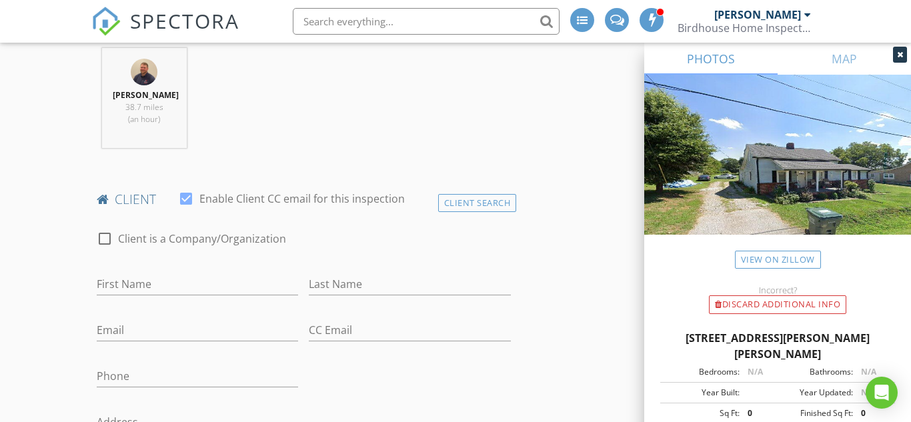
scroll to position [552, 0]
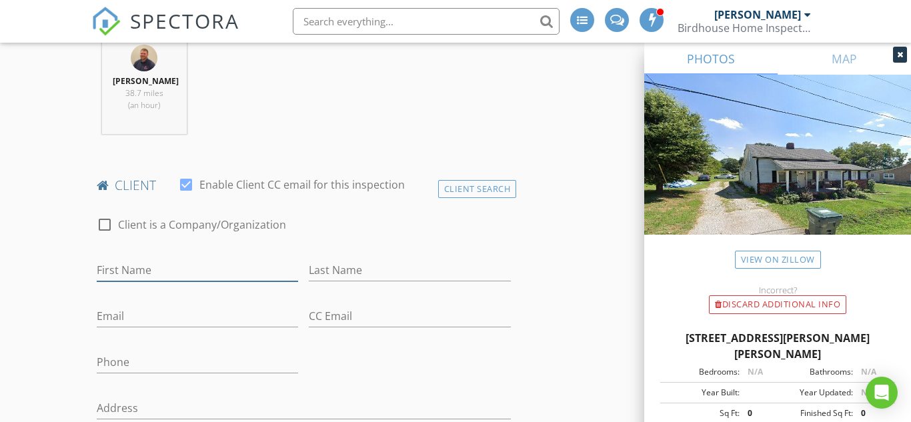
click at [214, 260] on input "First Name" at bounding box center [198, 271] width 202 height 22
type input "Dawn"
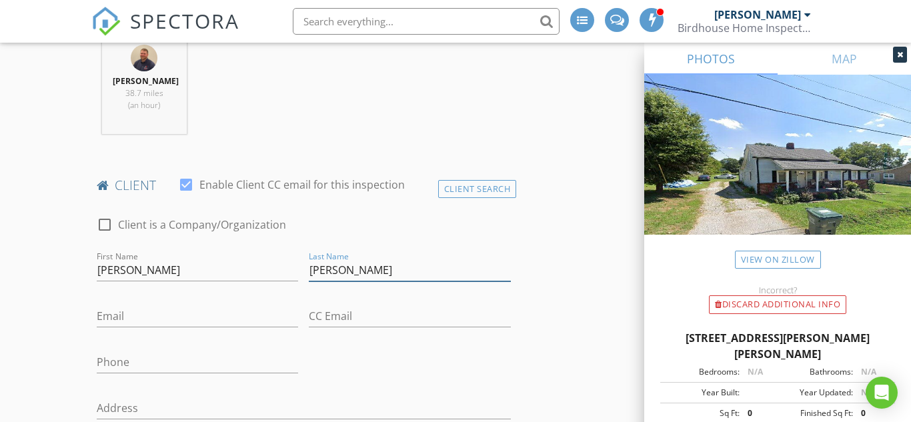
type input "Salveson"
click at [171, 312] on input "Email" at bounding box center [198, 317] width 202 height 22
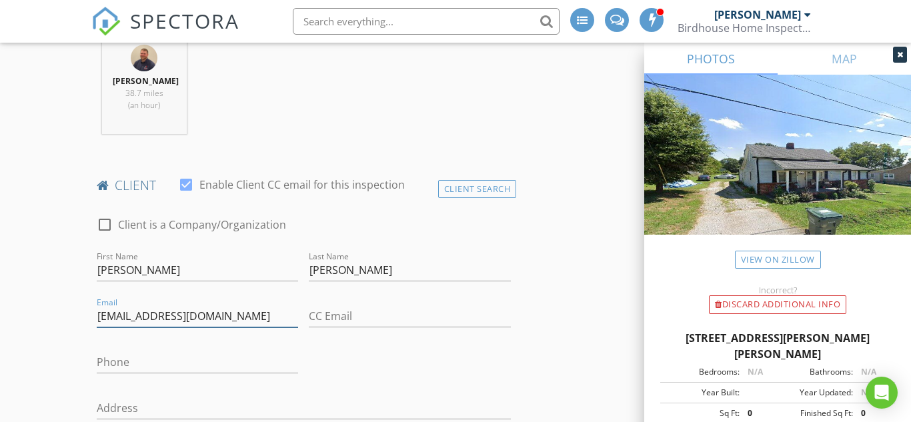
type input "djsalveson17@gmail.com"
click at [133, 367] on input "Phone" at bounding box center [198, 363] width 202 height 22
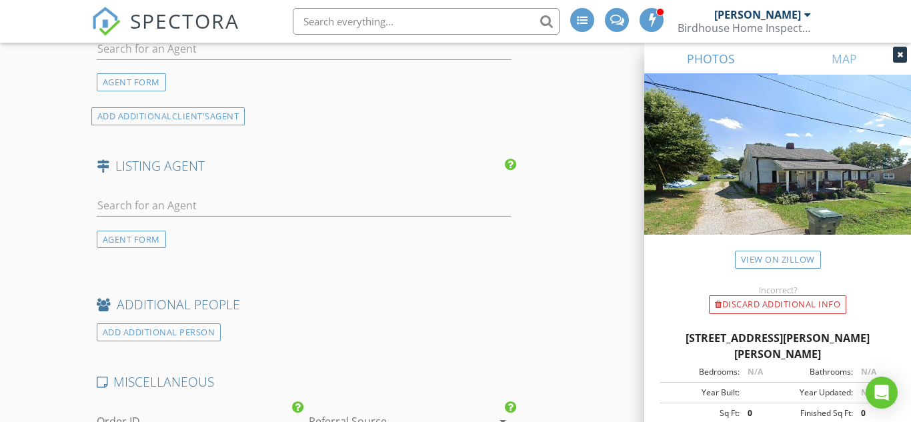
scroll to position [1880, 0]
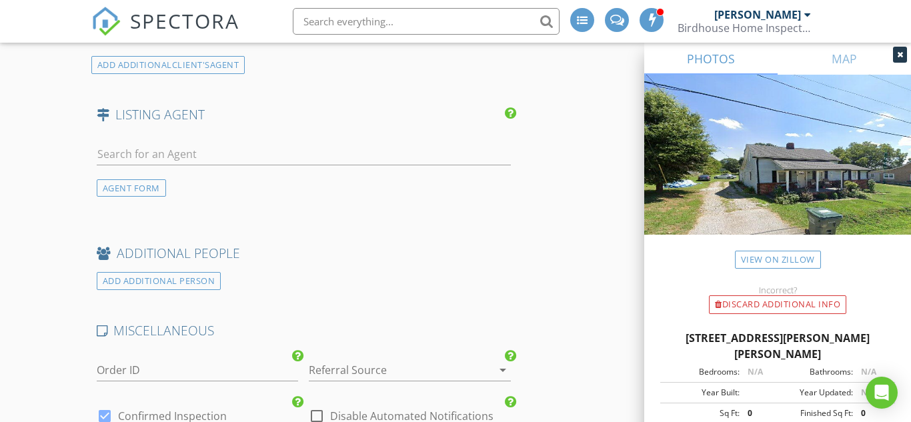
type input "630-849-4435"
click at [382, 374] on div at bounding box center [391, 370] width 165 height 21
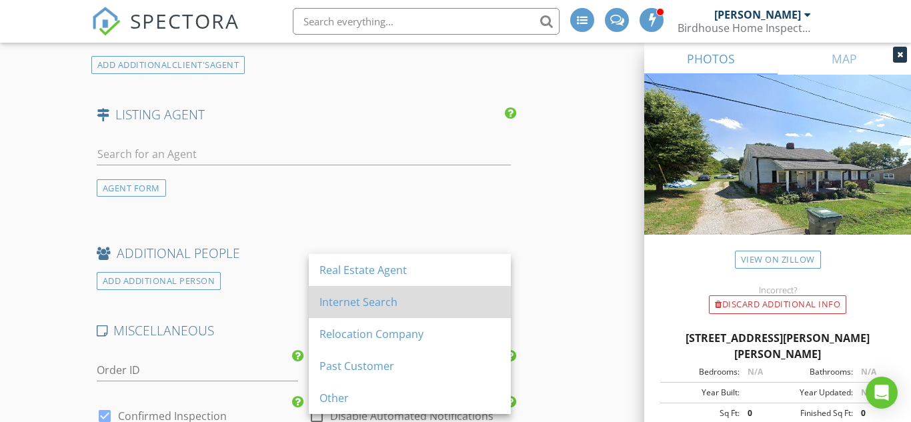
click at [392, 310] on div "Internet Search" at bounding box center [410, 302] width 181 height 16
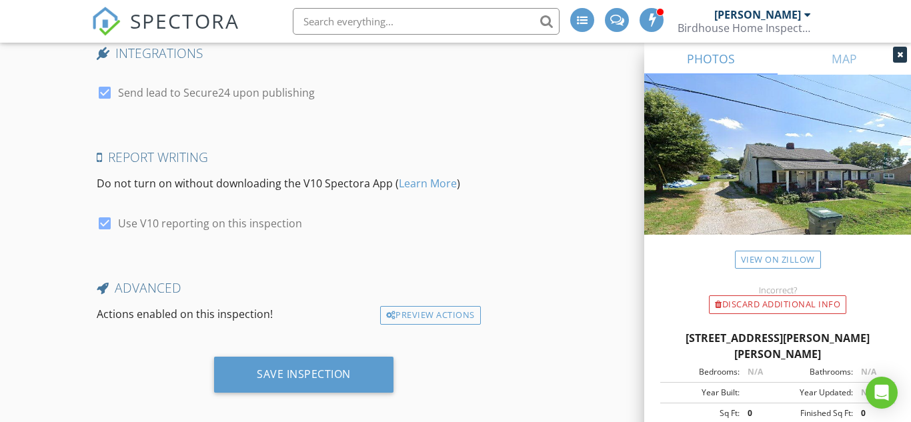
scroll to position [2470, 0]
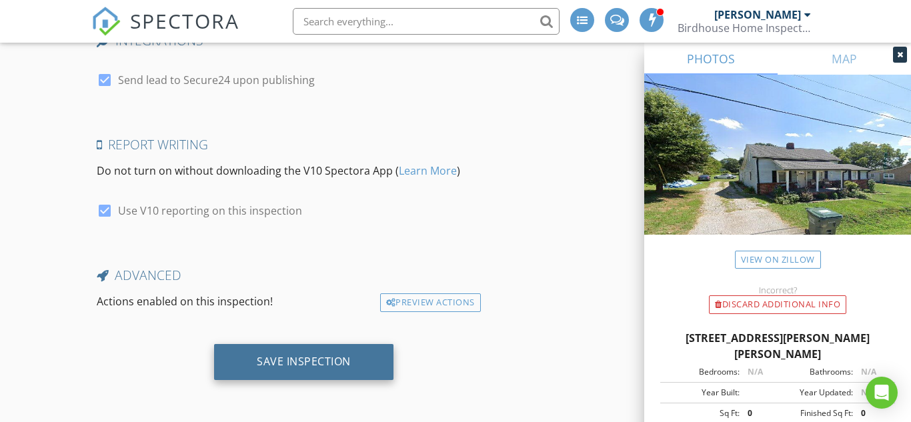
click at [374, 368] on div "Save Inspection" at bounding box center [303, 362] width 179 height 36
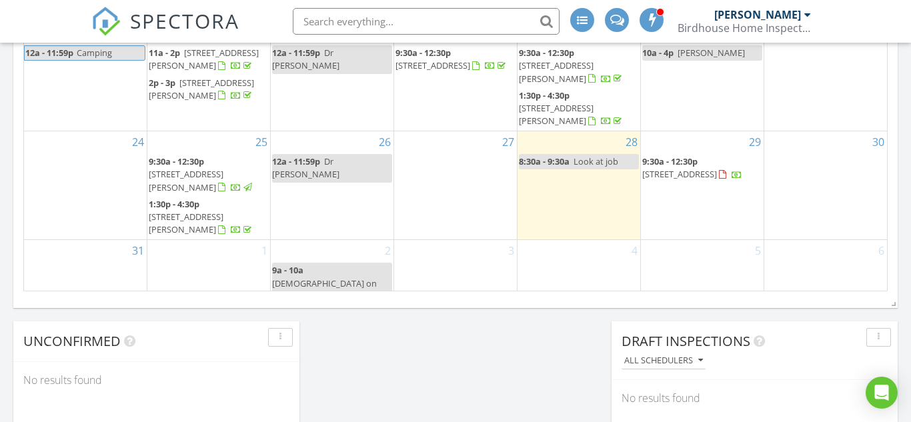
scroll to position [945, 0]
